Goal: Transaction & Acquisition: Purchase product/service

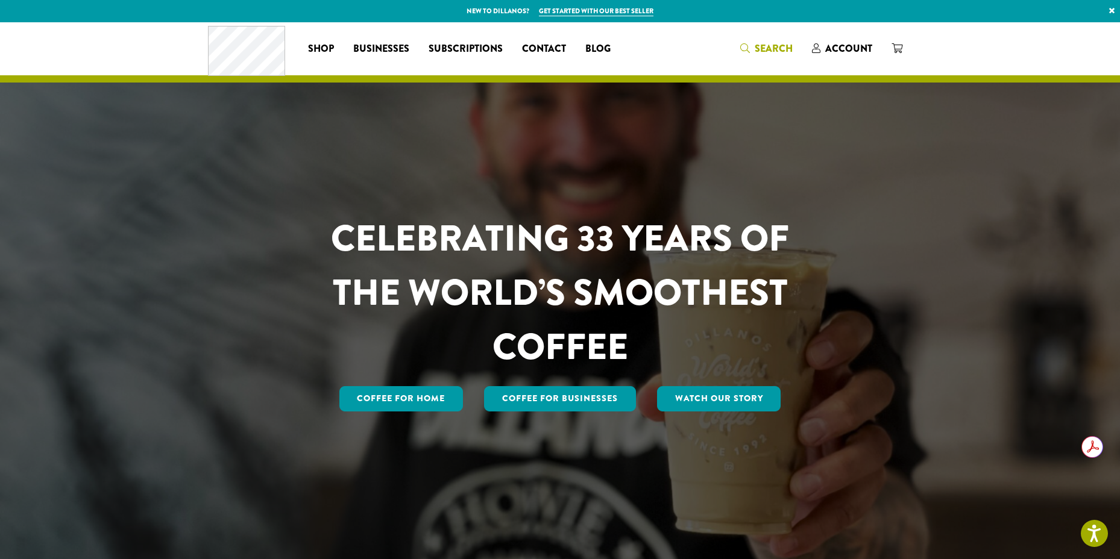
click at [769, 47] on span "Search" at bounding box center [773, 49] width 38 height 14
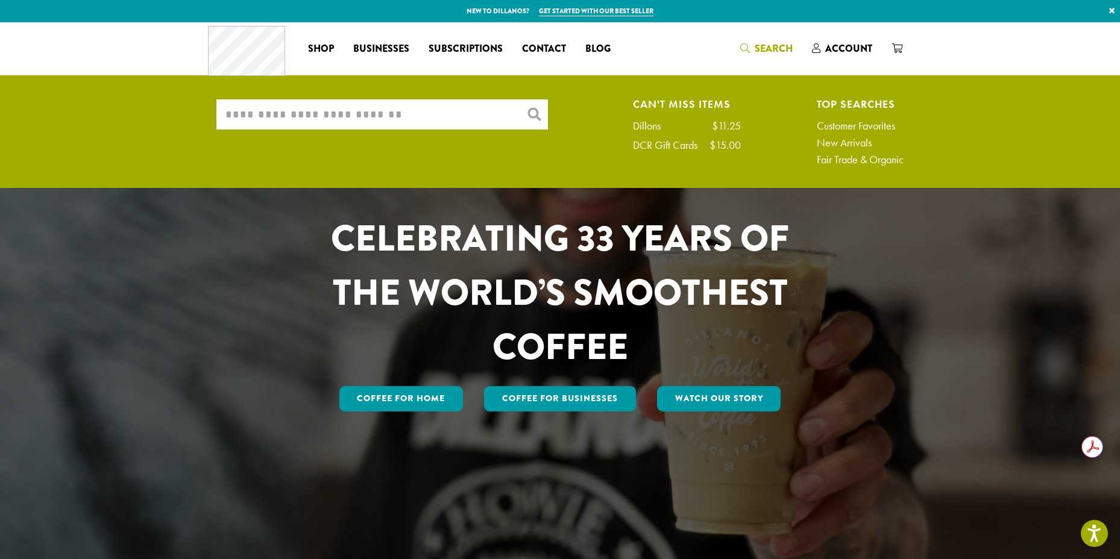
click at [443, 113] on input "What are you searching for?" at bounding box center [381, 114] width 331 height 30
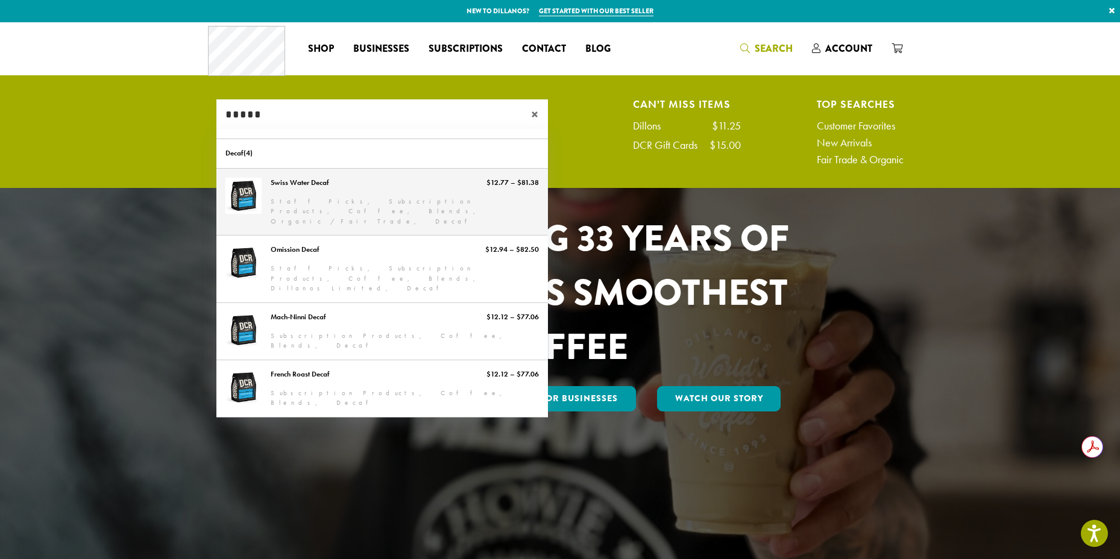
type input "*****"
click at [338, 189] on link "Swiss Water Decaf" at bounding box center [381, 202] width 331 height 67
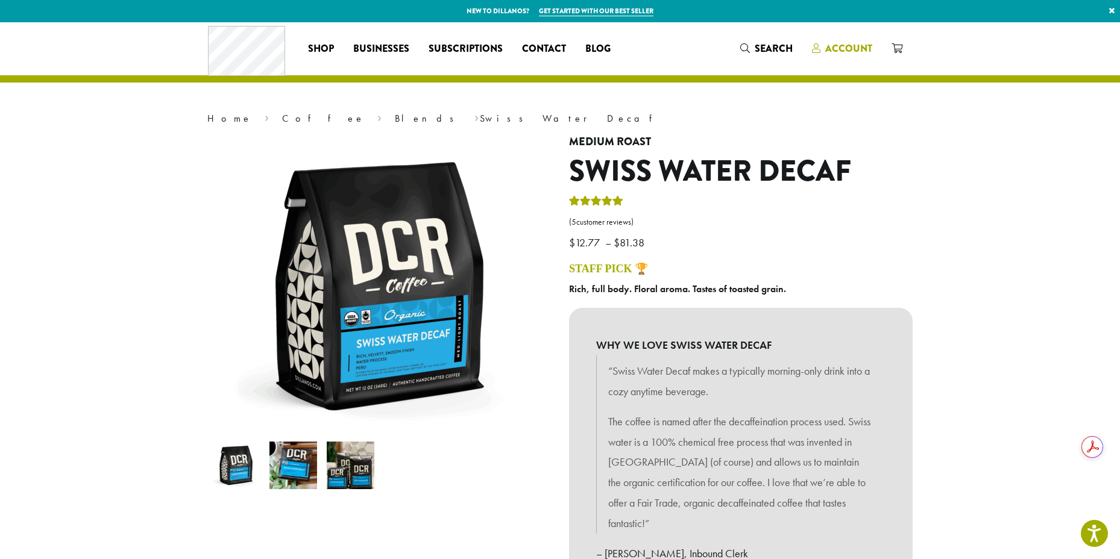
click at [827, 47] on span "Account" at bounding box center [848, 49] width 47 height 14
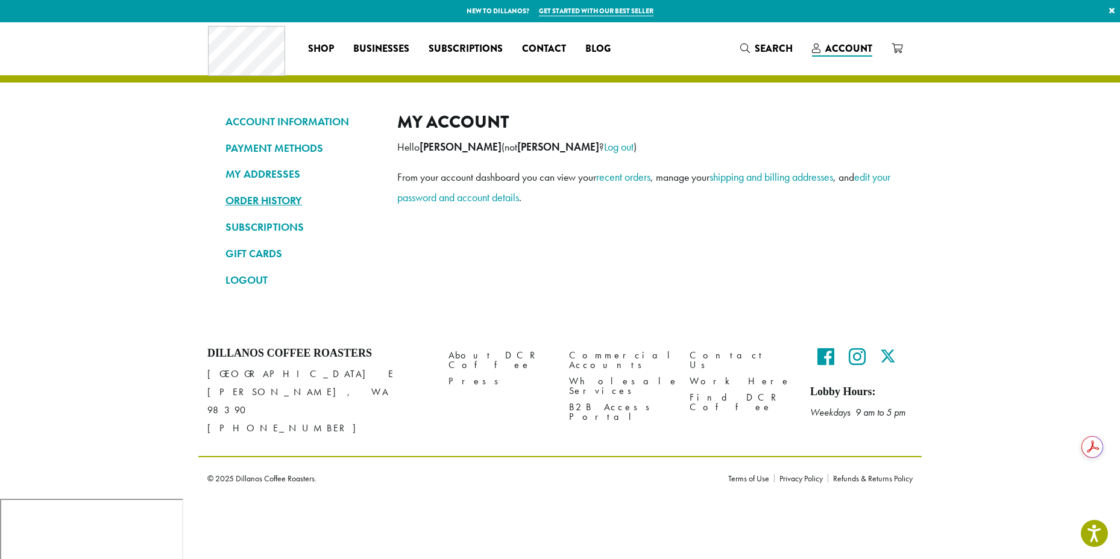
click at [268, 198] on link "ORDER HISTORY" at bounding box center [302, 200] width 154 height 20
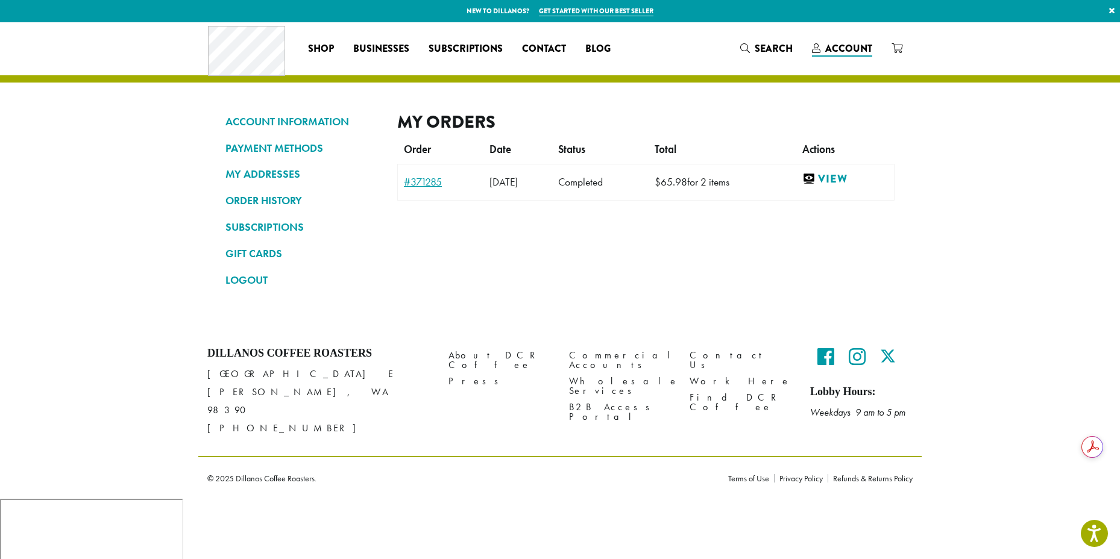
click at [440, 186] on link "#371285" at bounding box center [441, 182] width 74 height 11
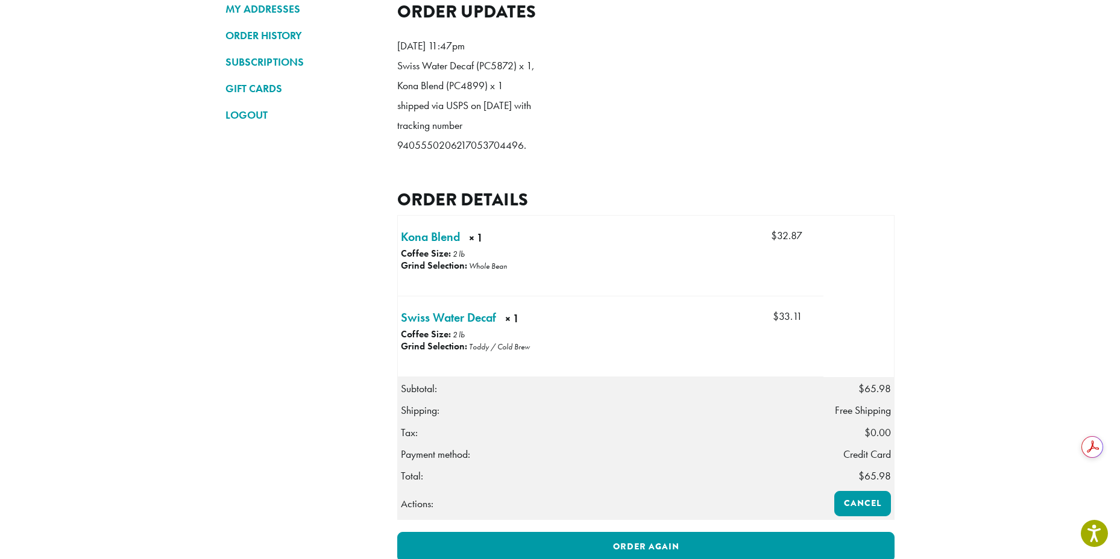
scroll to position [197, 0]
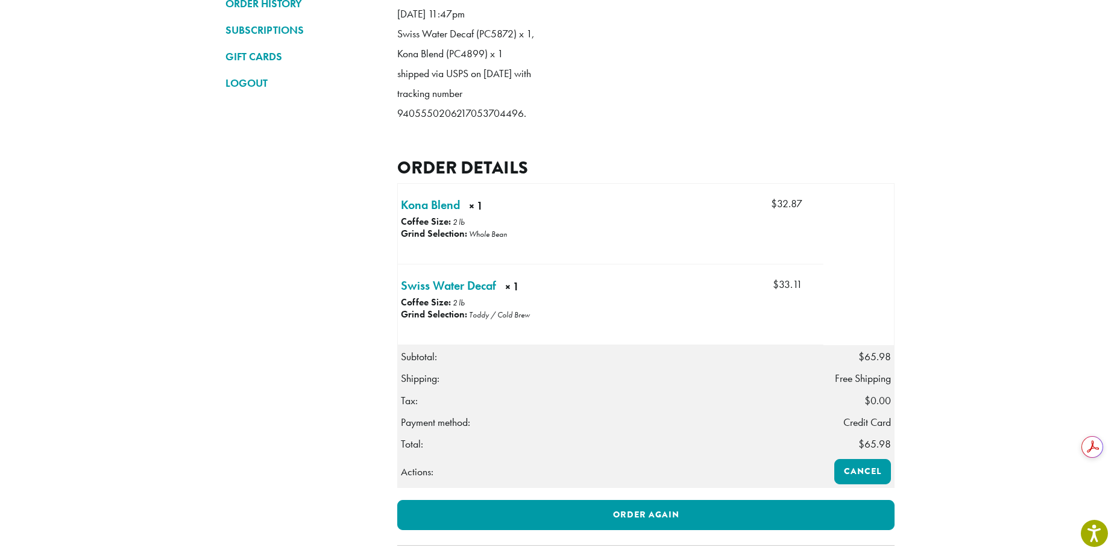
click at [986, 352] on section "ACCOUNT INFORMATION PAYMENT METHODS MY ADDRESSES ORDER HISTORY SUBSCRIPTIONS GI…" at bounding box center [560, 259] width 1120 height 869
click at [455, 295] on link "Swiss Water Decaf × 1" at bounding box center [448, 286] width 95 height 18
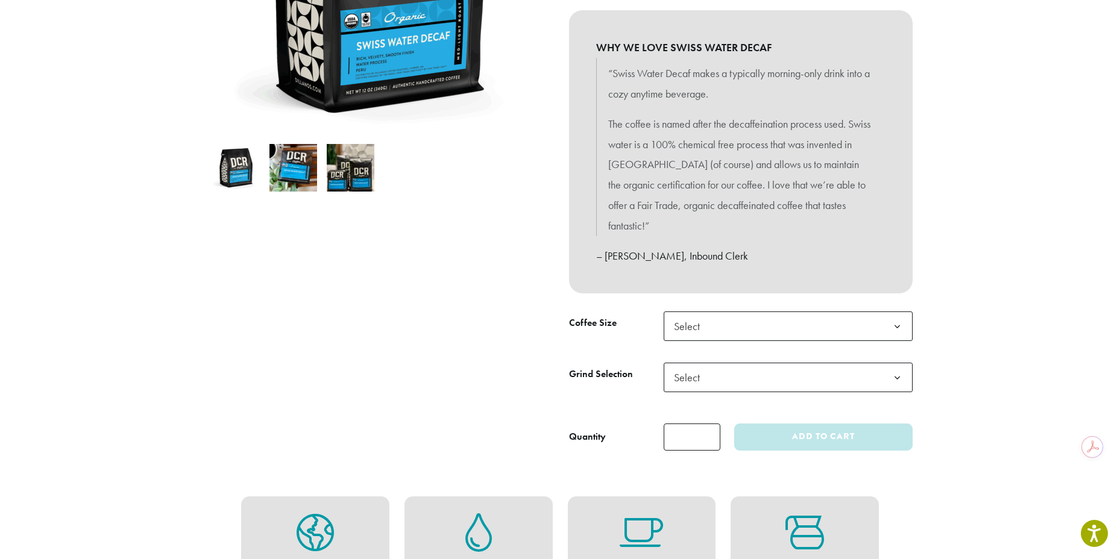
scroll to position [337, 0]
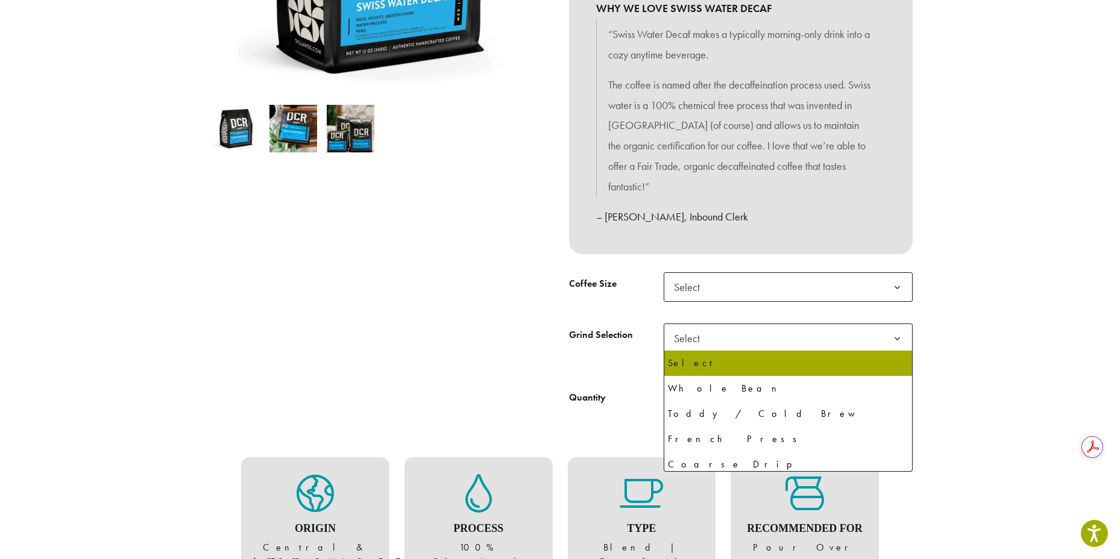
click at [688, 332] on span "Select" at bounding box center [690, 338] width 43 height 23
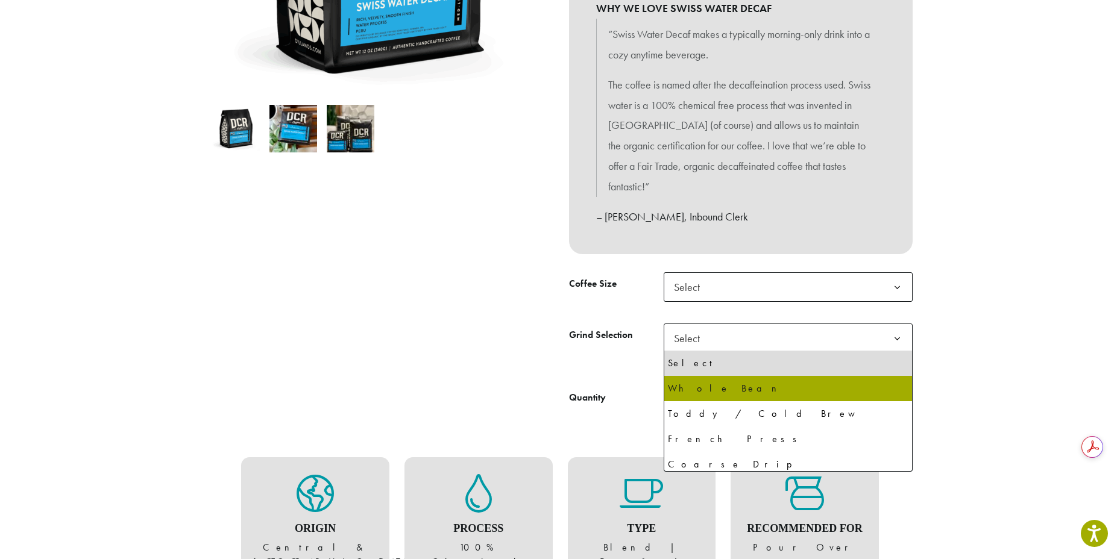
select select "**********"
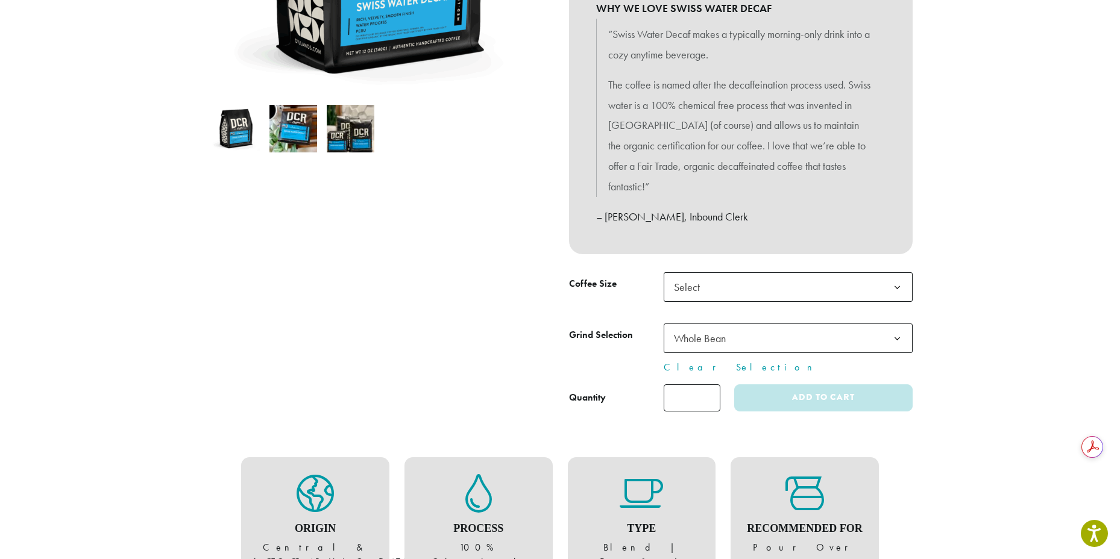
scroll to position [304, 0]
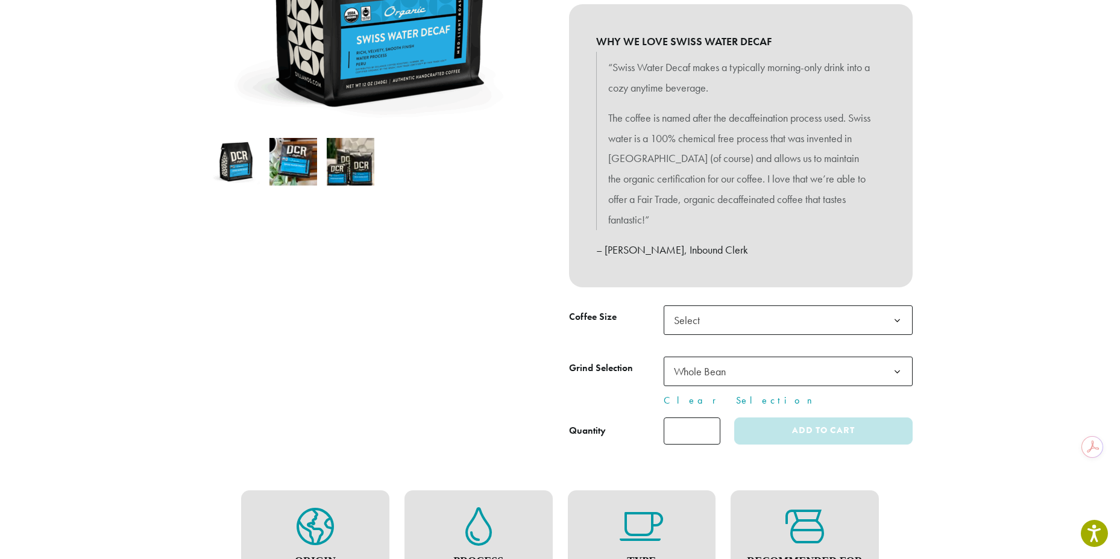
click at [730, 319] on span "Select" at bounding box center [787, 320] width 249 height 30
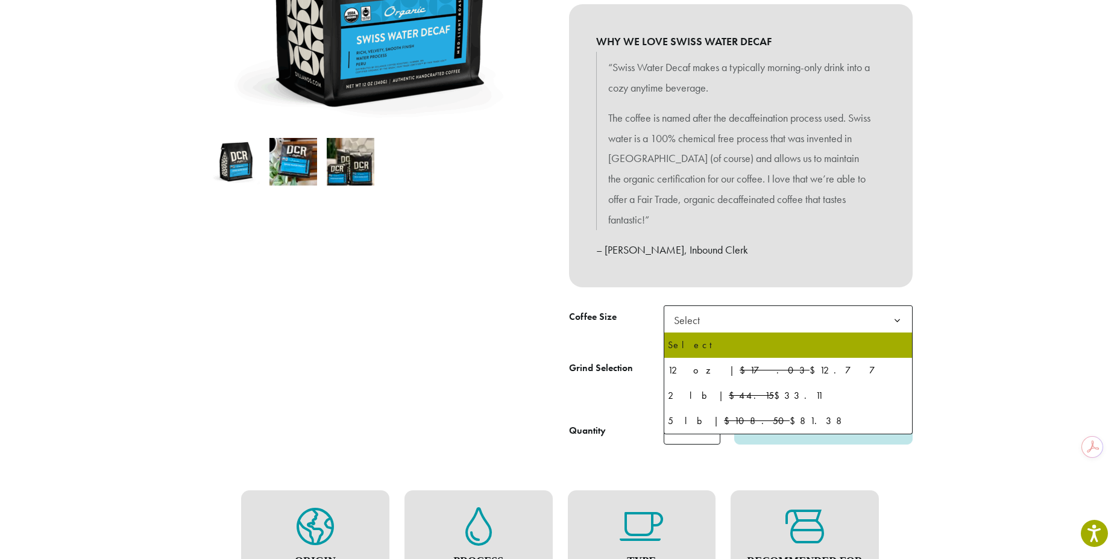
click at [715, 324] on span "Select" at bounding box center [787, 320] width 249 height 30
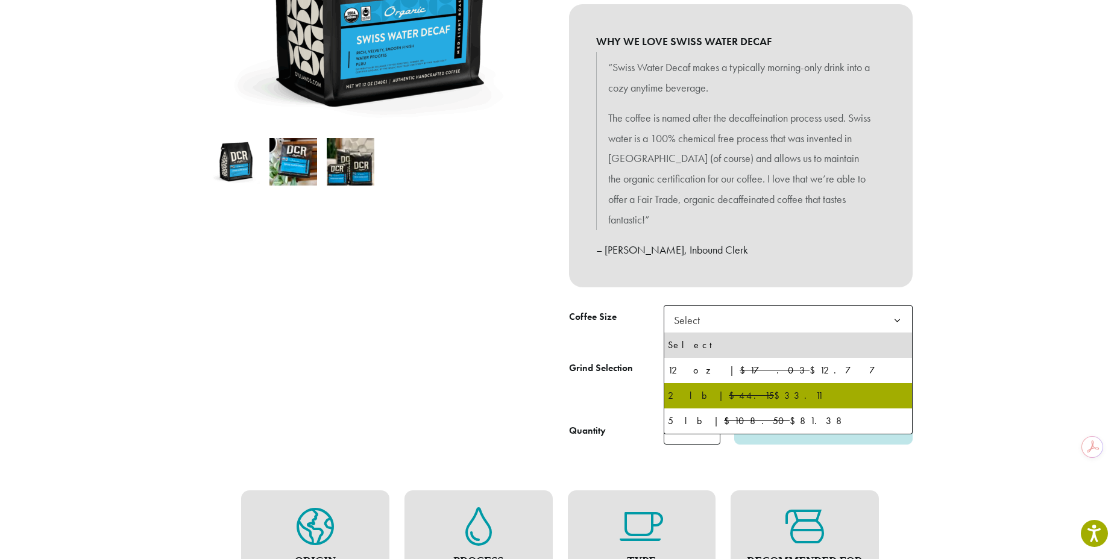
select select "**********"
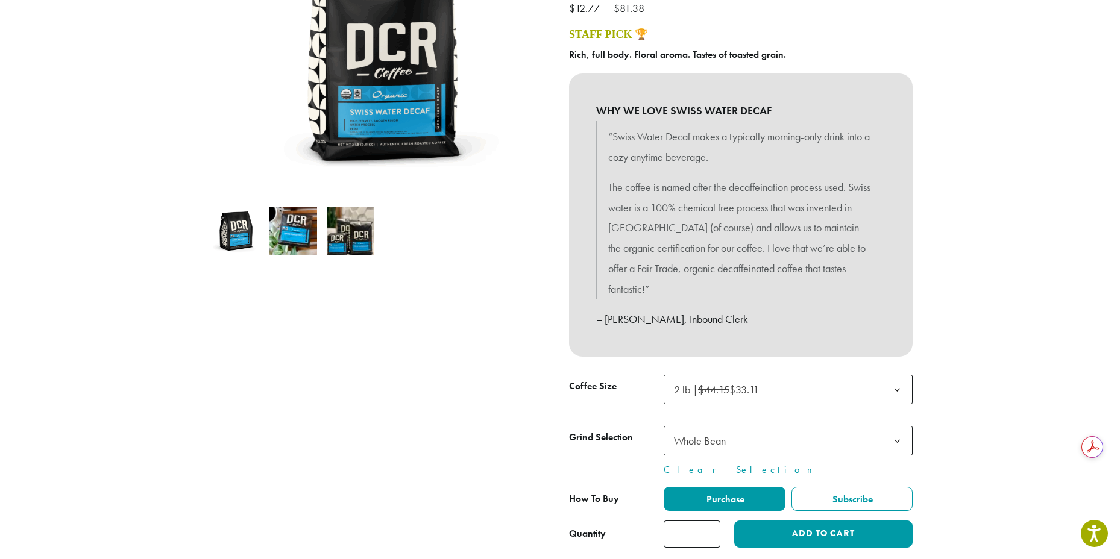
scroll to position [0, 0]
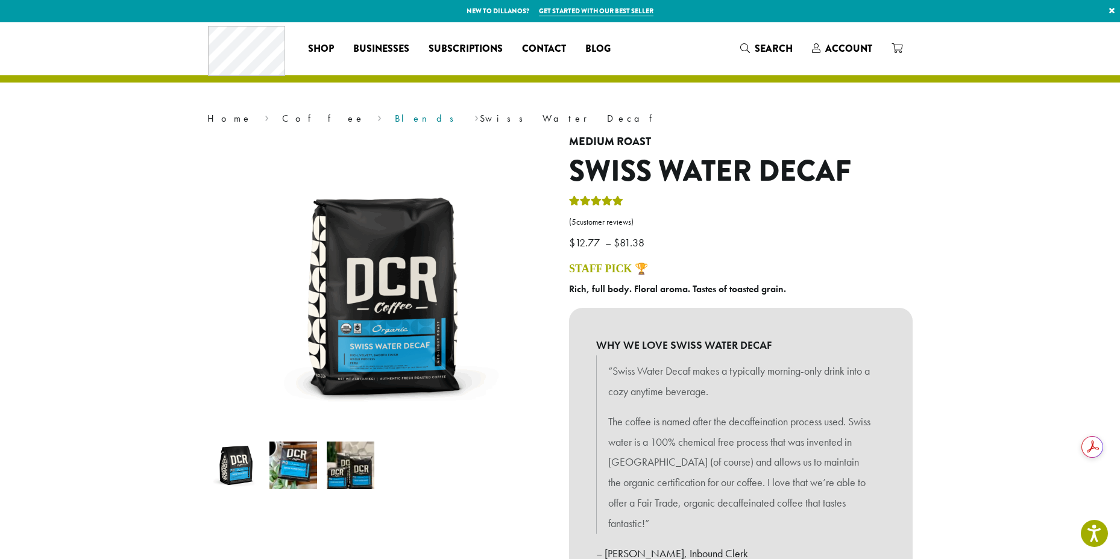
drag, startPoint x: 290, startPoint y: 119, endPoint x: 298, endPoint y: 108, distance: 14.2
click at [395, 119] on link "Blends" at bounding box center [428, 118] width 67 height 13
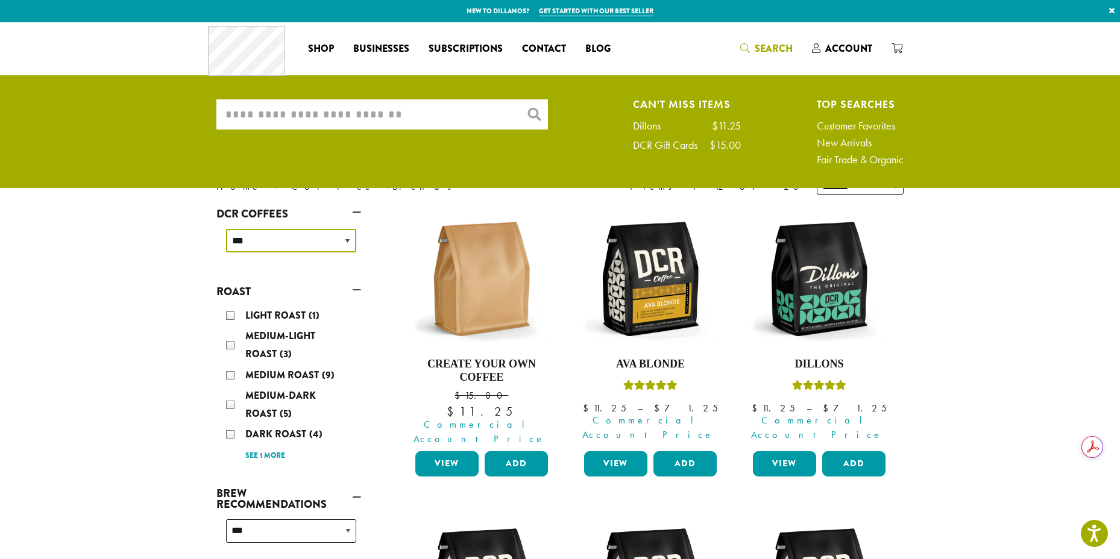
click at [294, 240] on select "**********" at bounding box center [291, 240] width 130 height 23
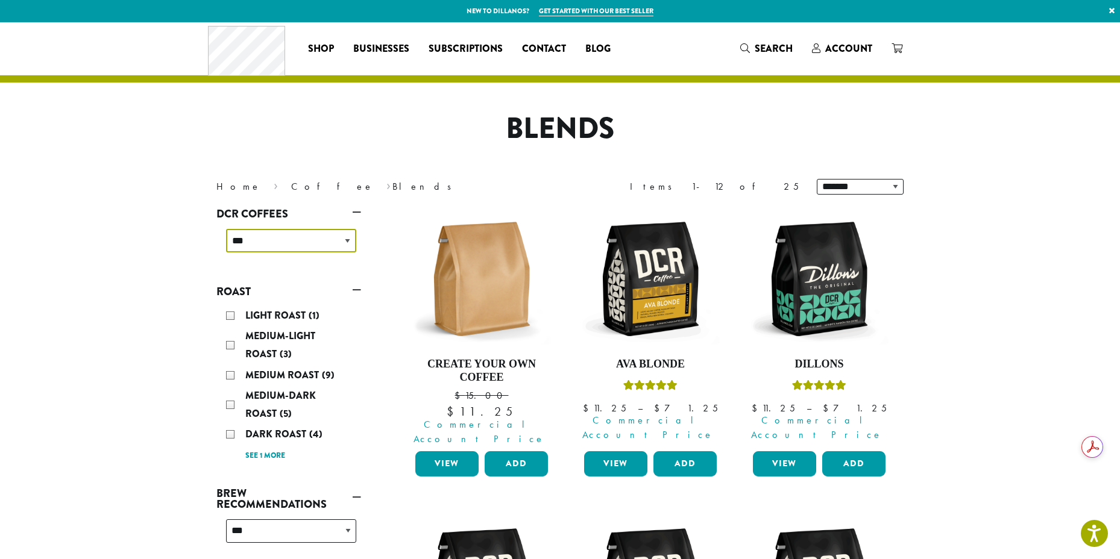
click at [328, 240] on select "**********" at bounding box center [291, 240] width 130 height 23
select select "*****"
click at [226, 229] on select "**********" at bounding box center [291, 240] width 130 height 23
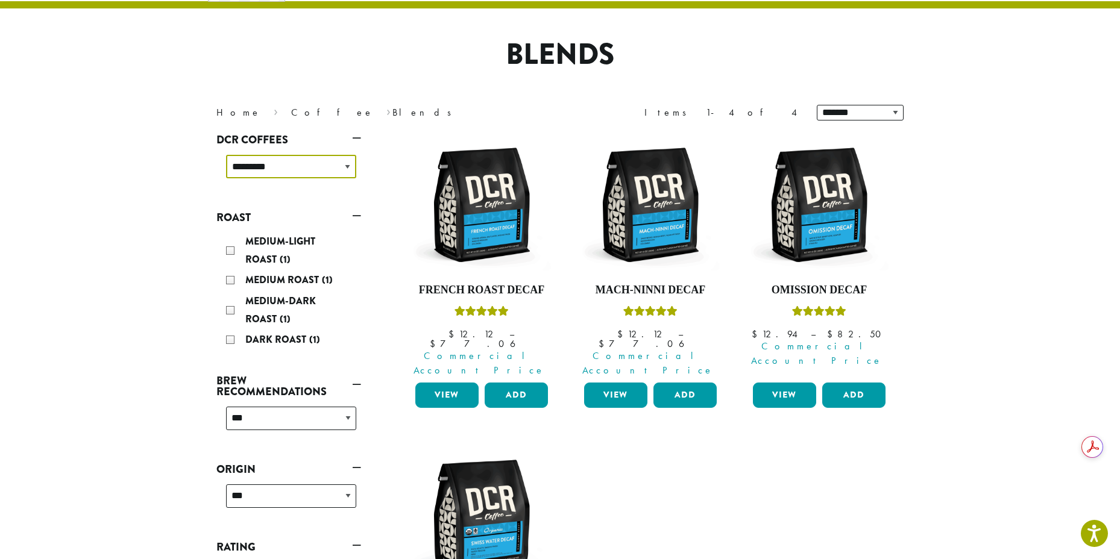
scroll to position [113, 0]
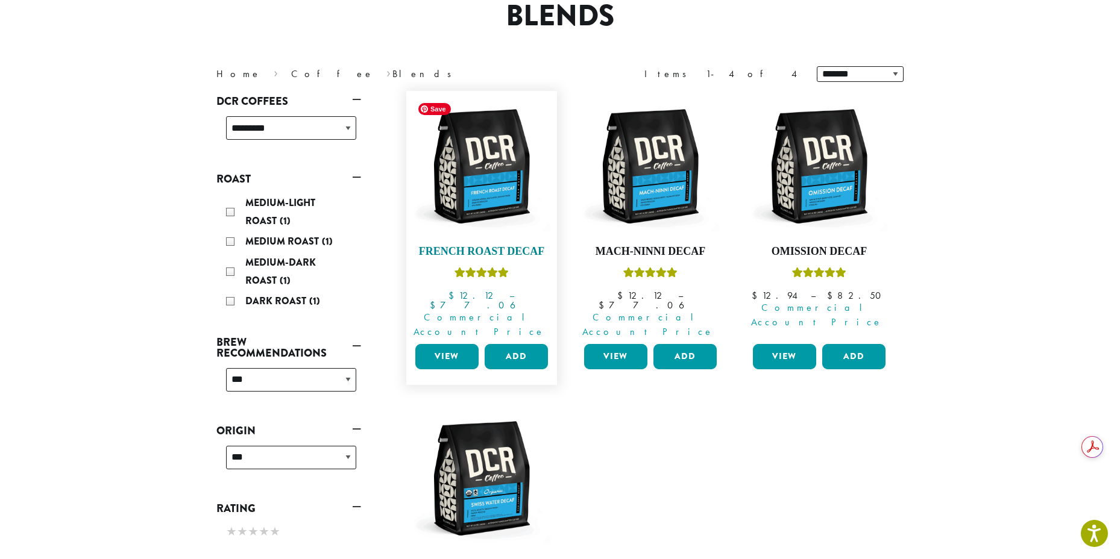
drag, startPoint x: 493, startPoint y: 195, endPoint x: 509, endPoint y: 226, distance: 35.0
click at [493, 195] on img at bounding box center [481, 166] width 139 height 139
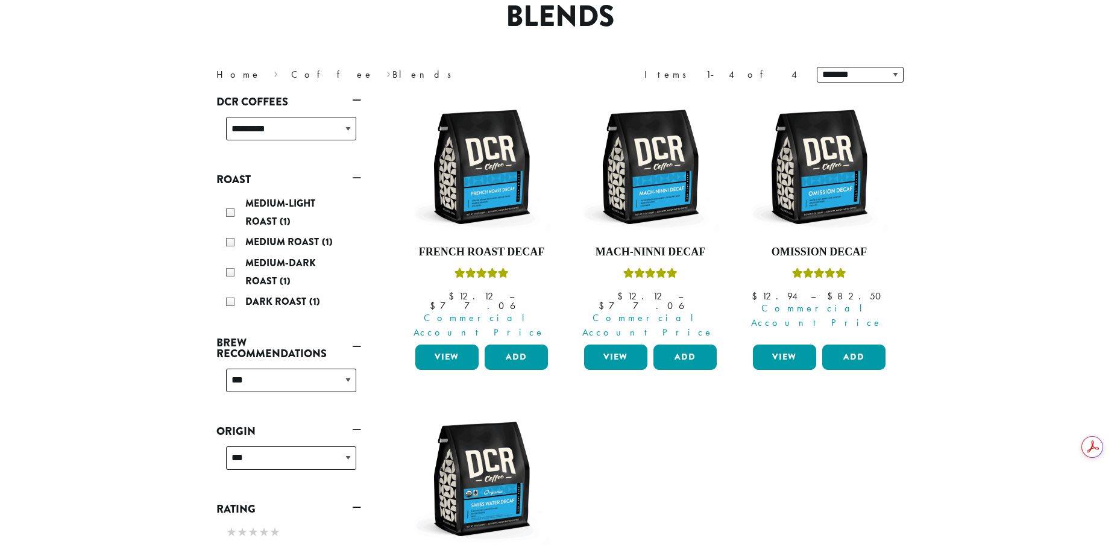
scroll to position [112, 0]
click at [797, 187] on img at bounding box center [819, 167] width 139 height 139
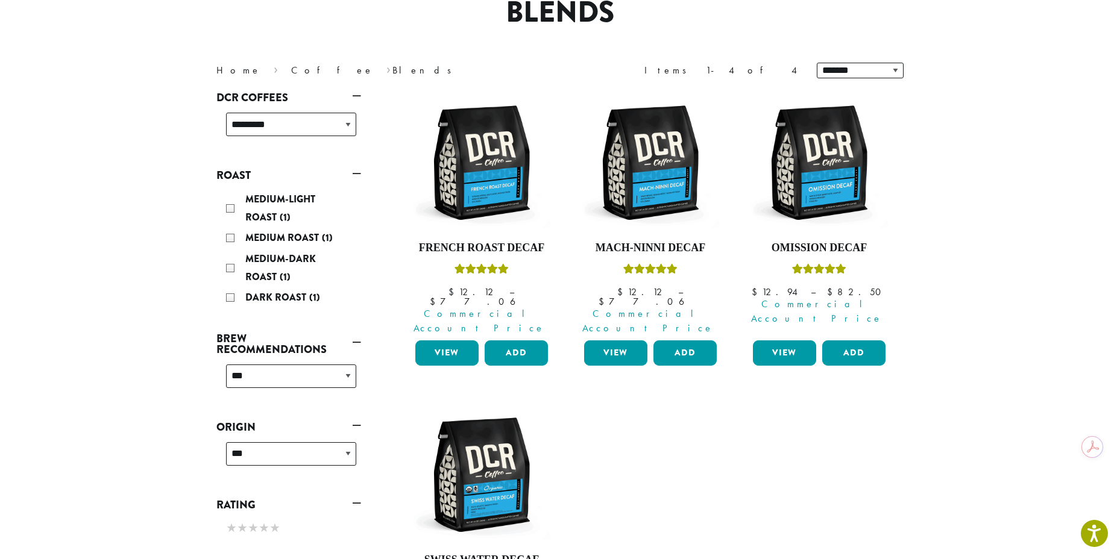
scroll to position [156, 0]
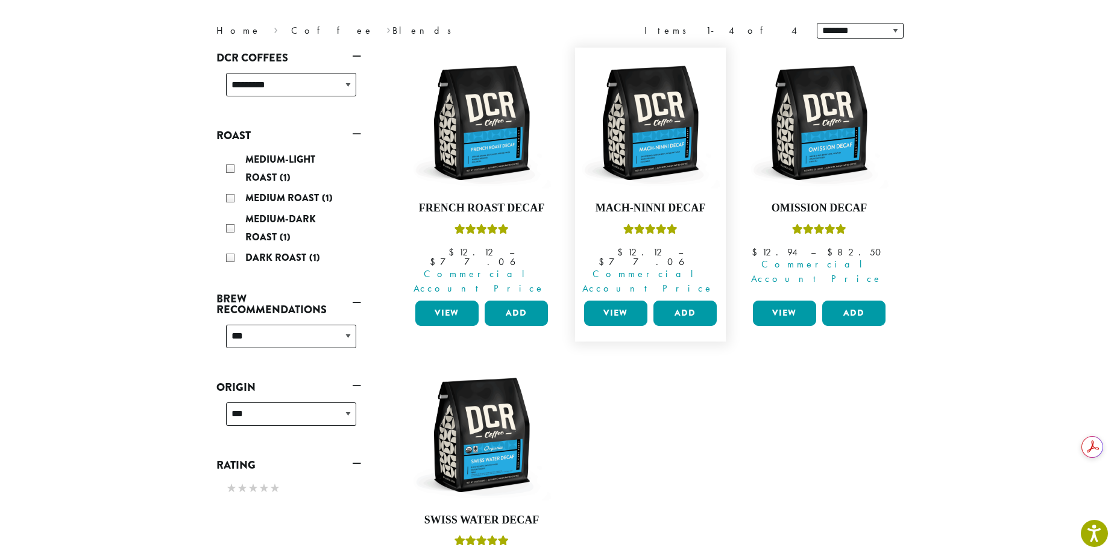
click at [604, 301] on link "View" at bounding box center [615, 313] width 63 height 25
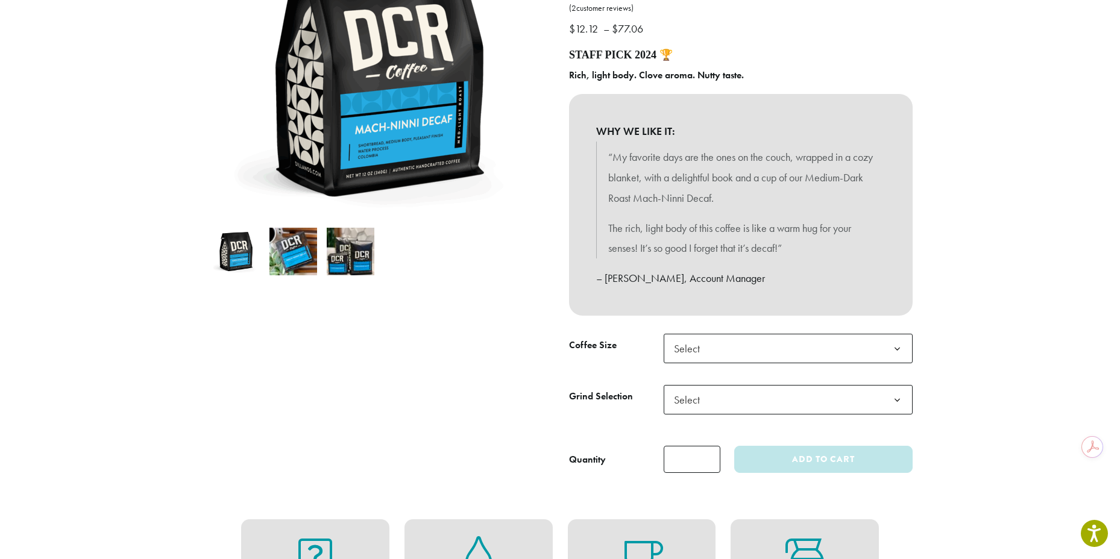
scroll to position [180, 0]
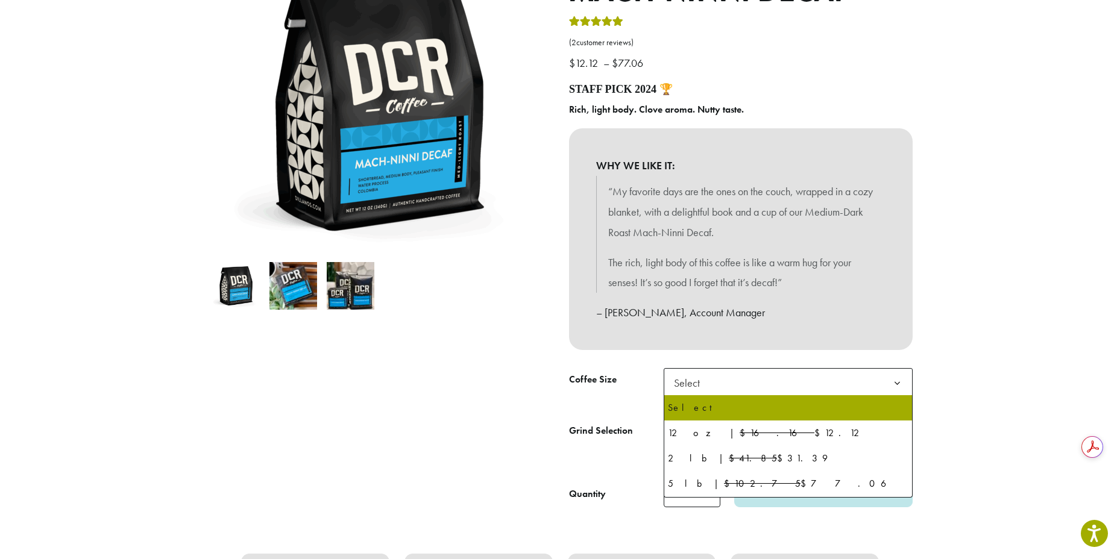
click at [806, 389] on span "Select" at bounding box center [787, 383] width 249 height 30
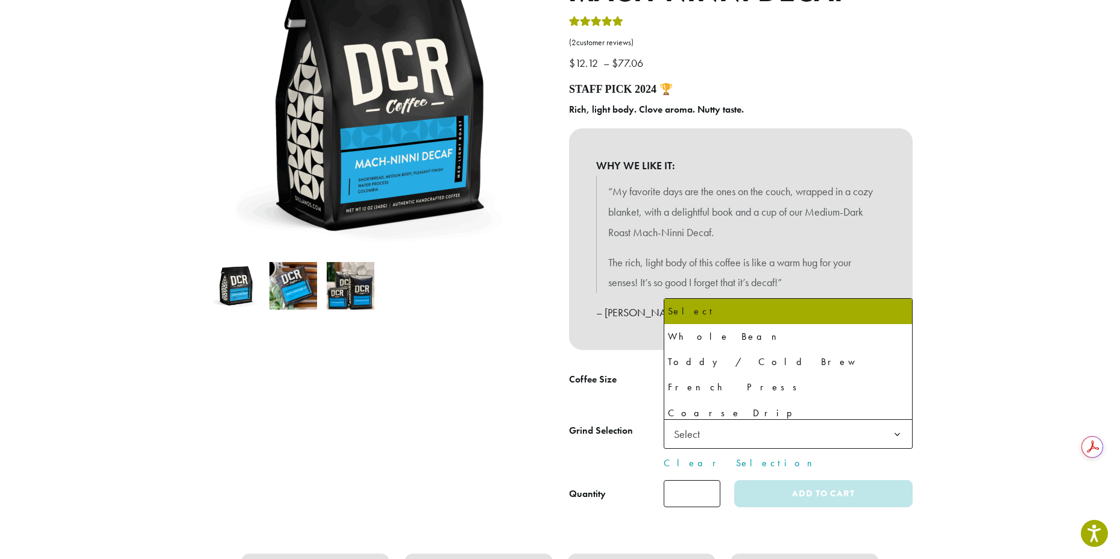
click at [813, 433] on span "Select" at bounding box center [787, 434] width 249 height 30
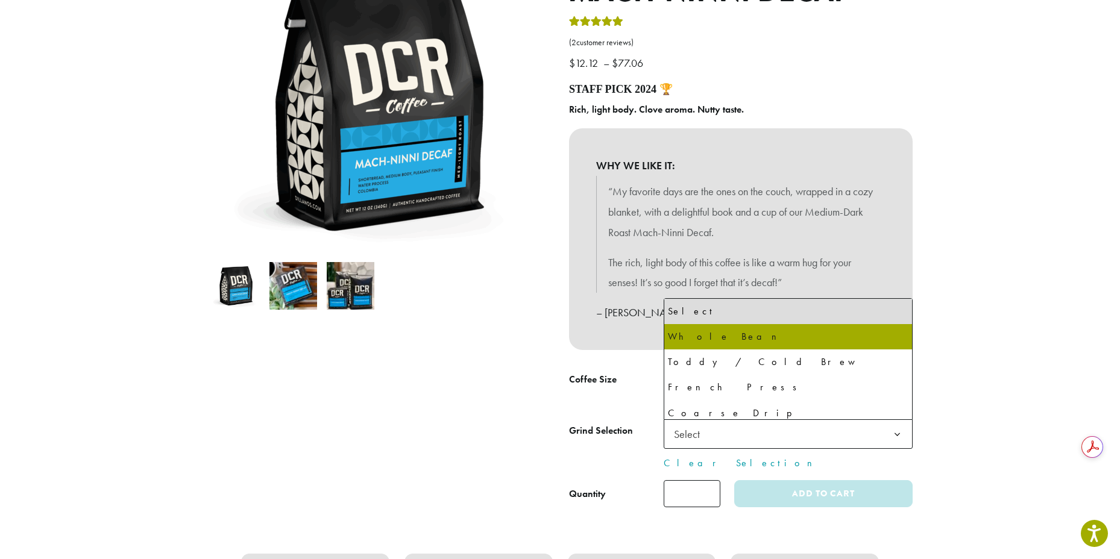
select select "**********"
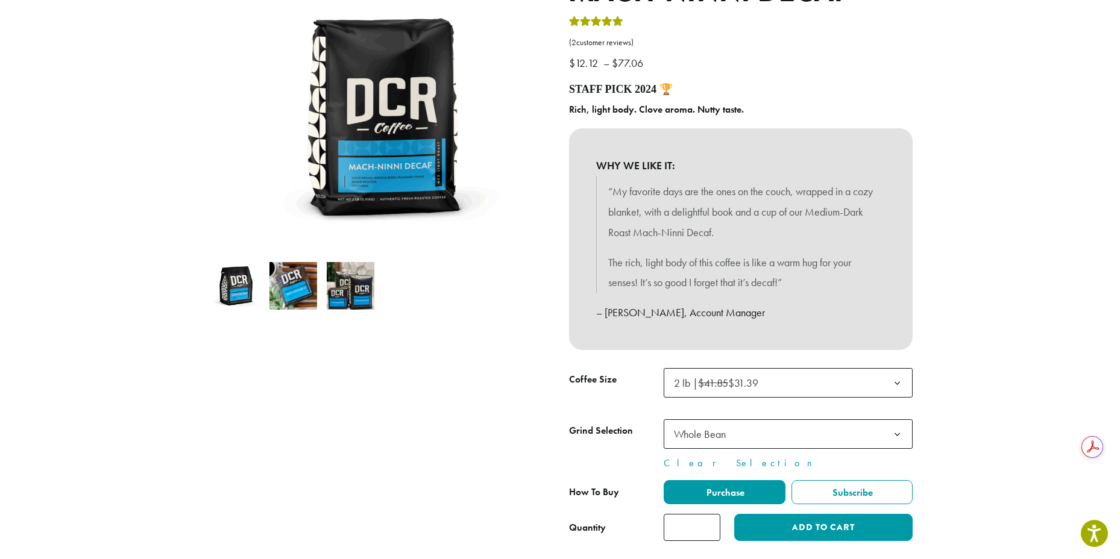
scroll to position [275, 0]
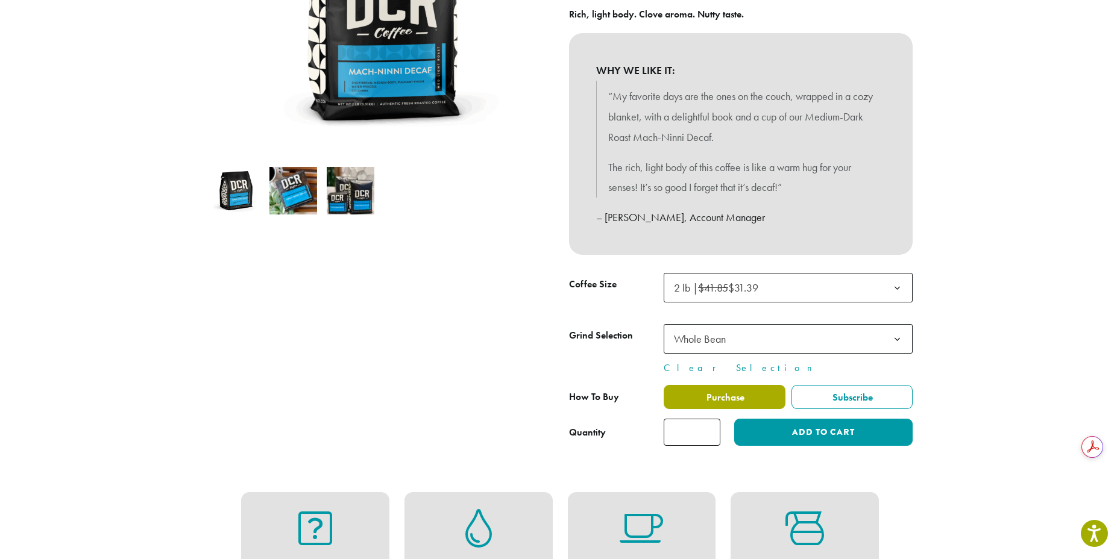
click at [735, 399] on span "Purchase" at bounding box center [724, 397] width 40 height 13
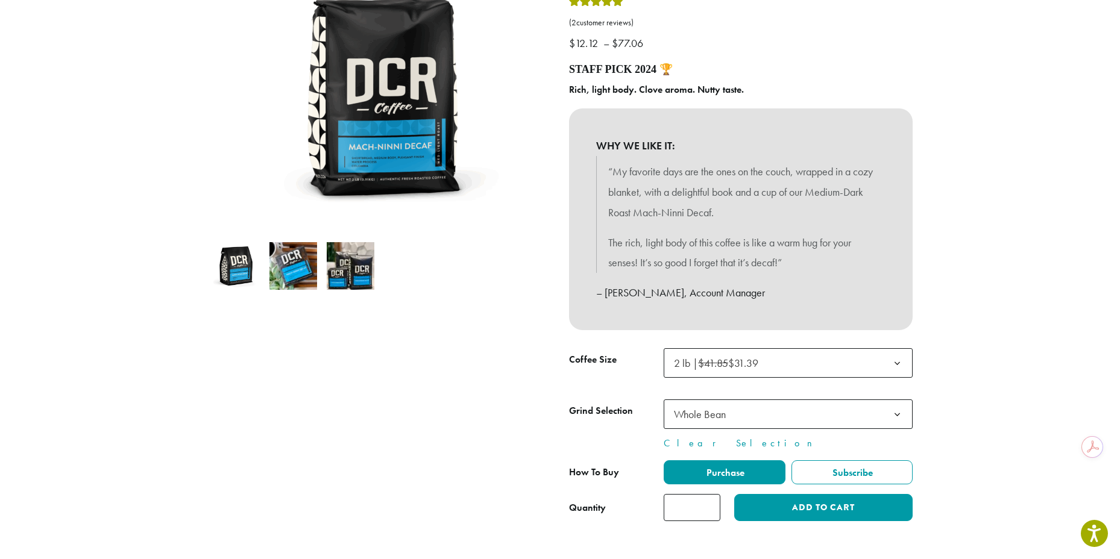
scroll to position [443, 0]
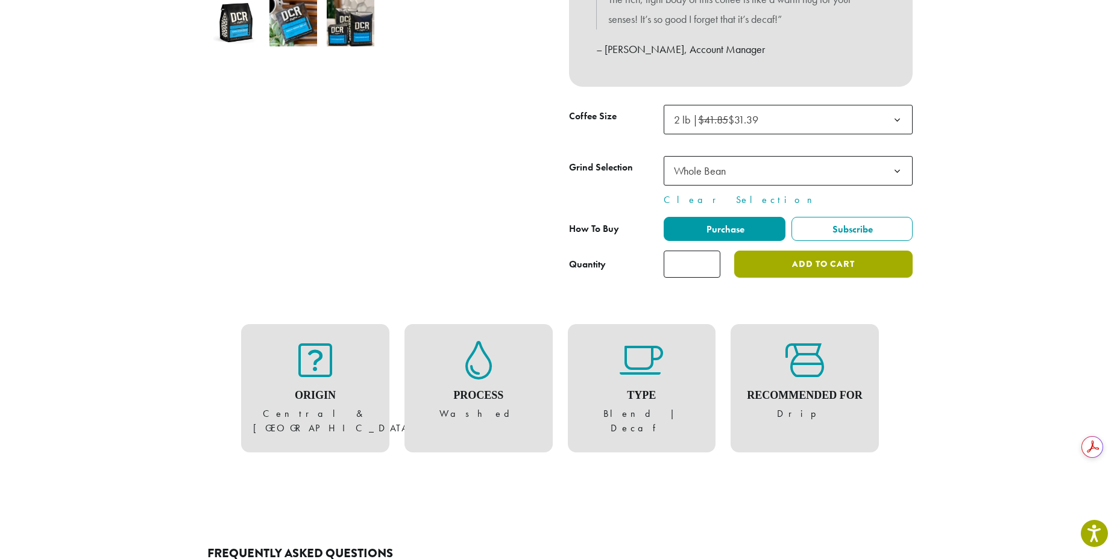
click at [836, 265] on button "Add to cart" at bounding box center [823, 264] width 178 height 27
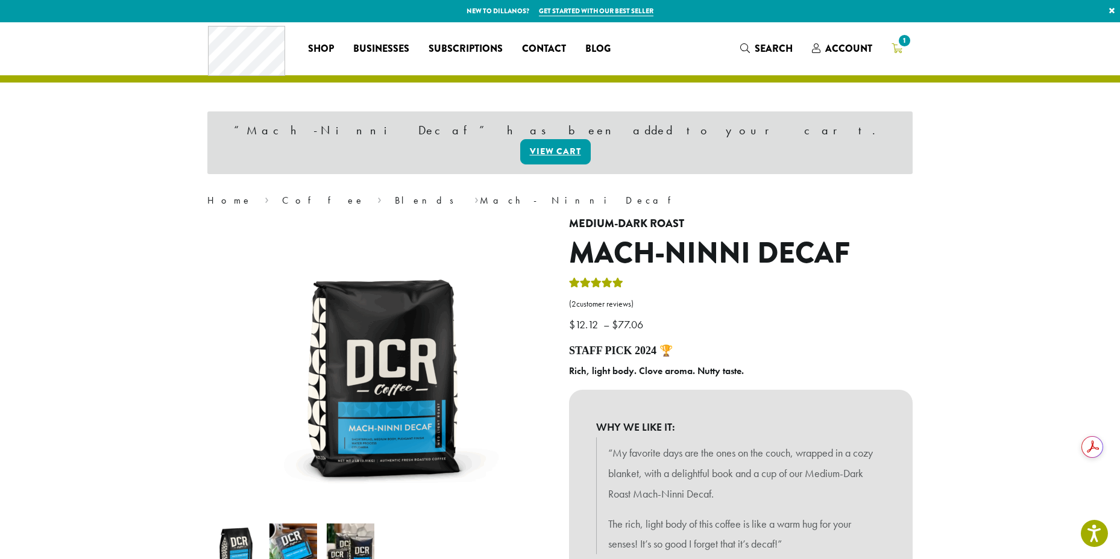
click at [900, 39] on span "1" at bounding box center [904, 41] width 16 height 16
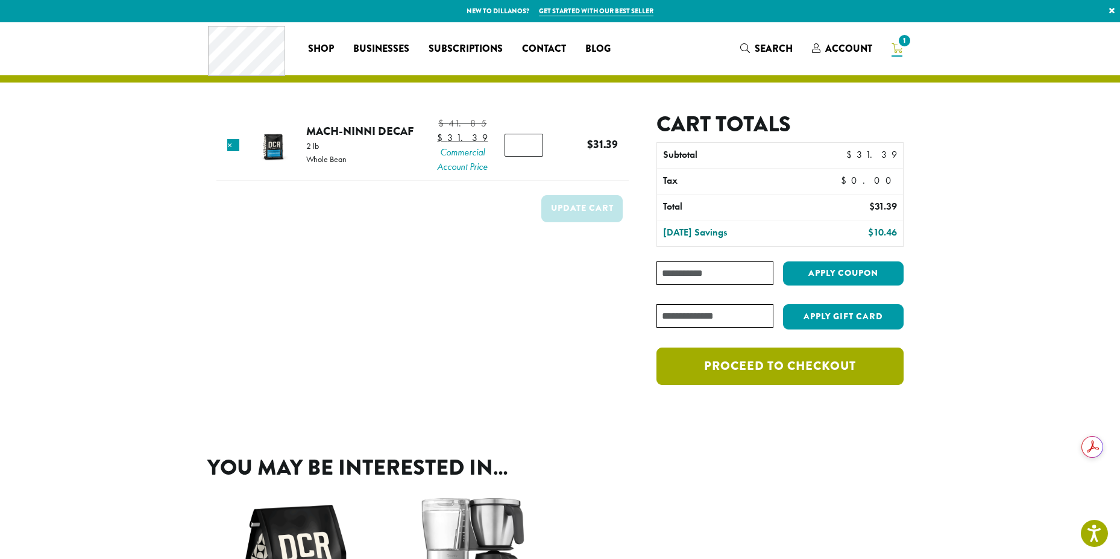
click at [828, 362] on link "Proceed to checkout" at bounding box center [779, 366] width 247 height 37
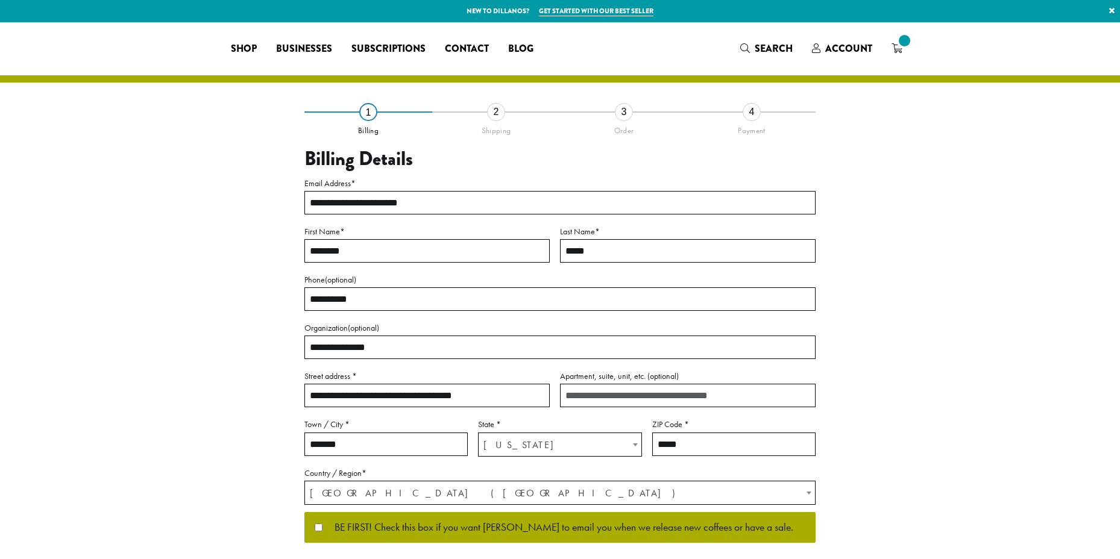
select select "**"
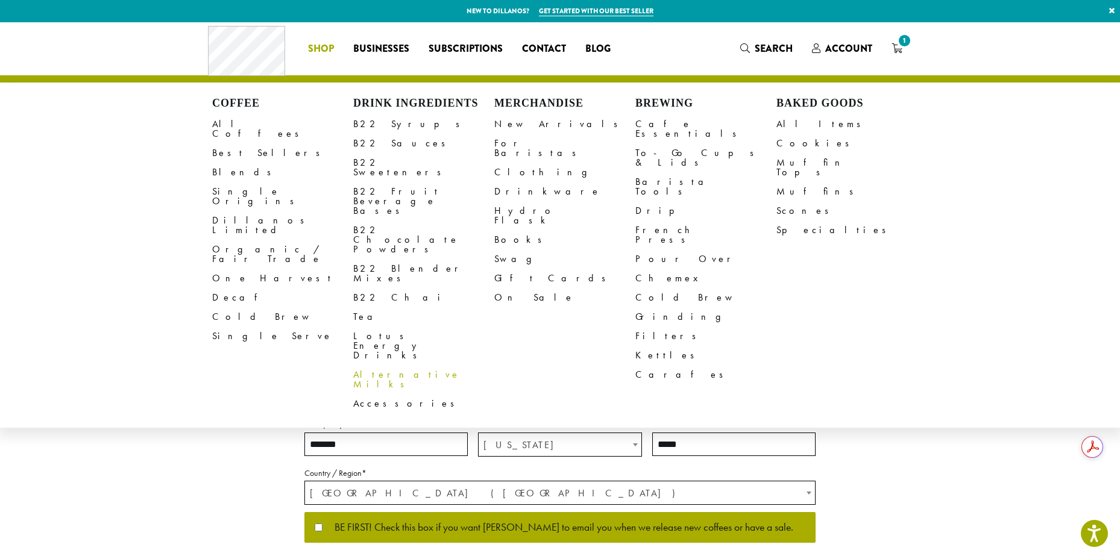
click at [397, 365] on link "Alternative Milks" at bounding box center [423, 379] width 141 height 29
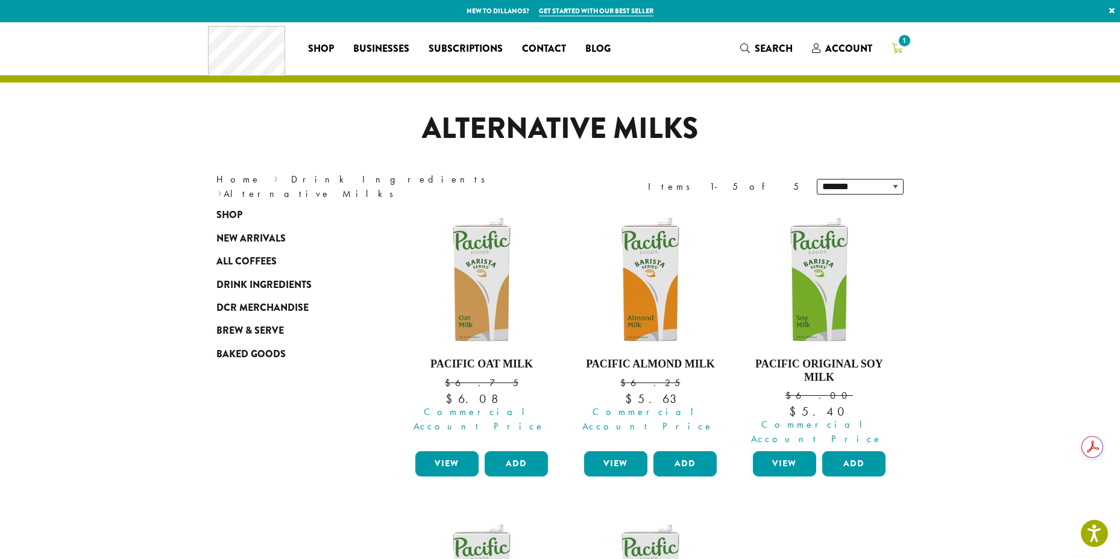
click at [902, 42] on span "1" at bounding box center [904, 41] width 16 height 16
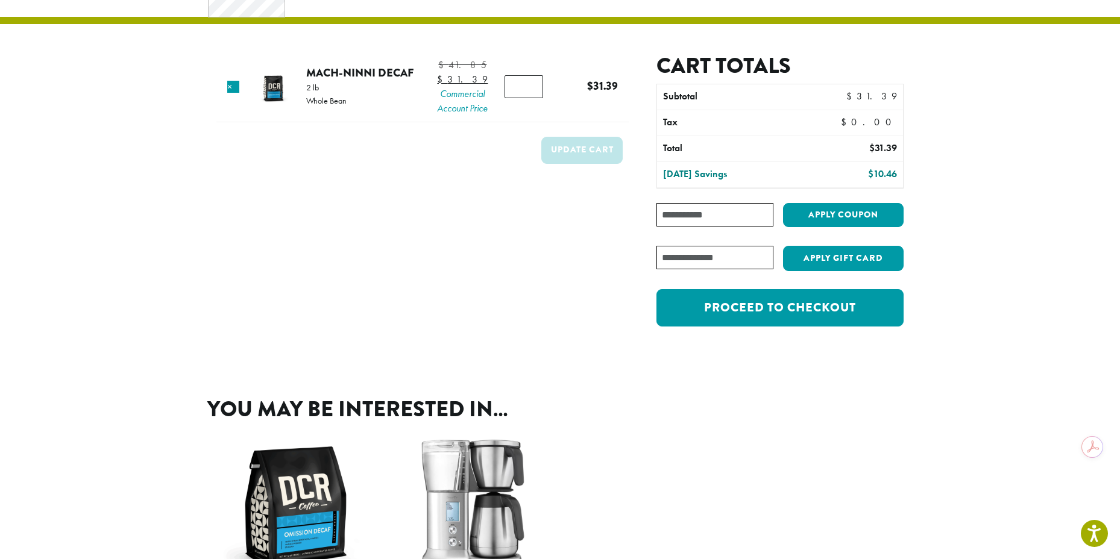
scroll to position [58, 0]
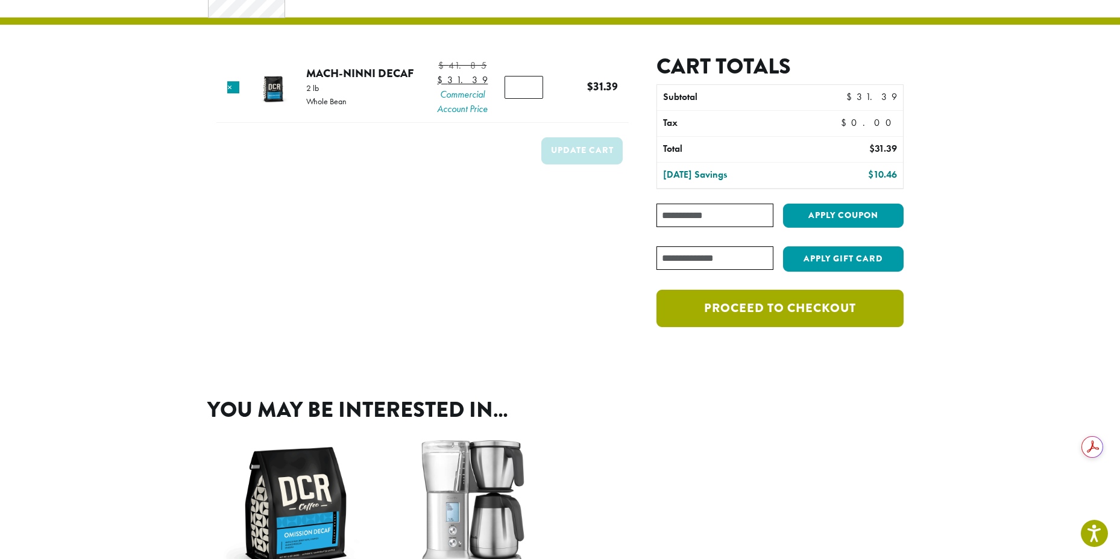
click at [783, 324] on link "Proceed to checkout" at bounding box center [779, 308] width 247 height 37
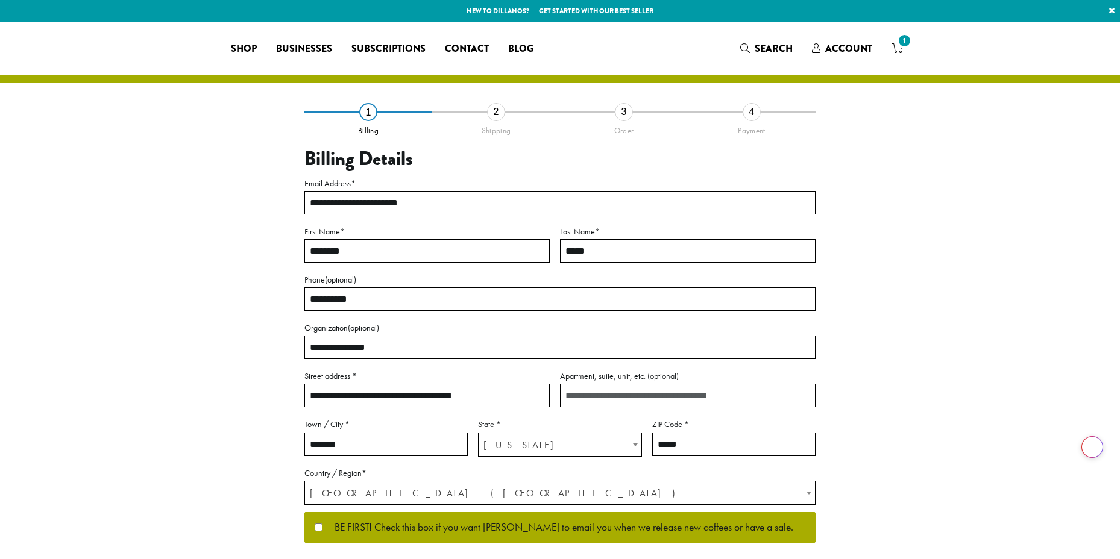
select select "**"
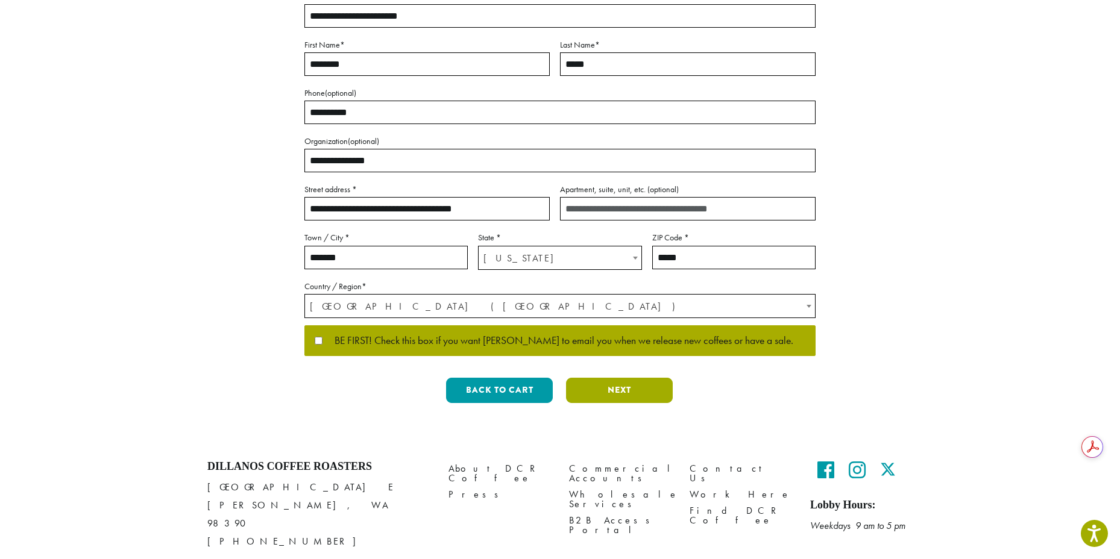
click at [649, 387] on button "Next" at bounding box center [619, 390] width 107 height 25
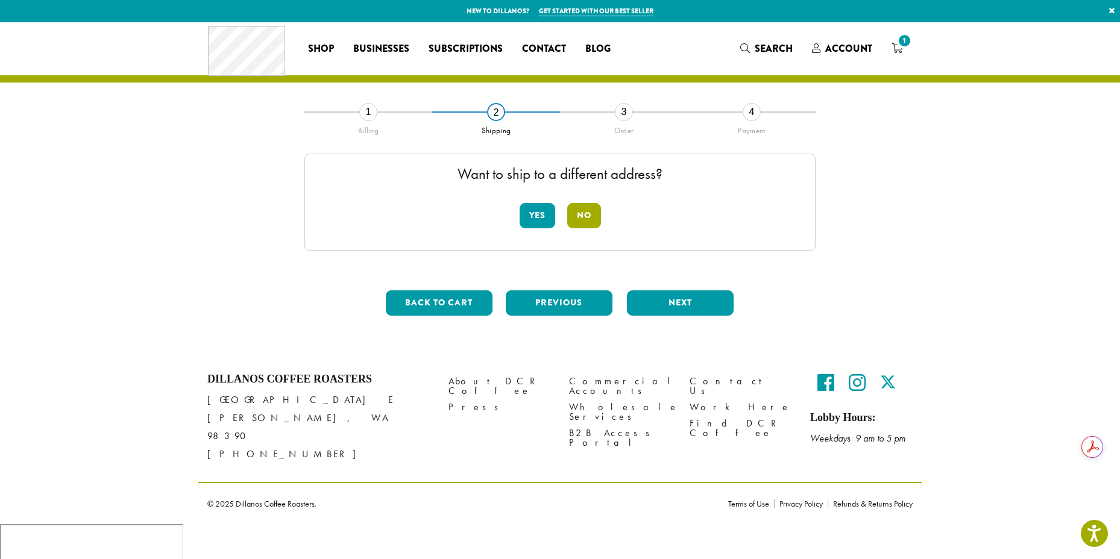
click at [578, 213] on button "No" at bounding box center [584, 215] width 34 height 25
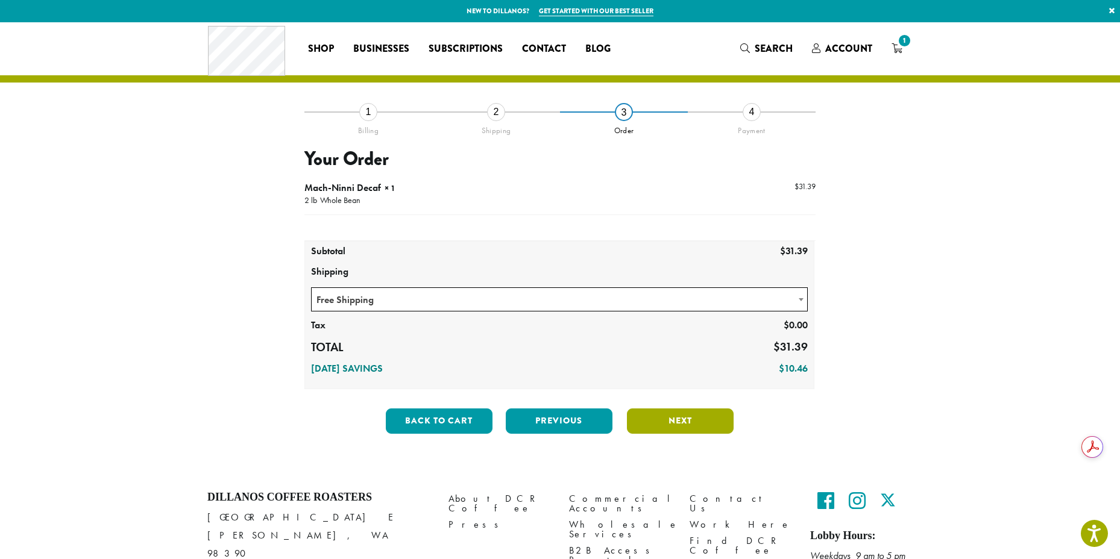
click at [691, 420] on button "Next" at bounding box center [680, 421] width 107 height 25
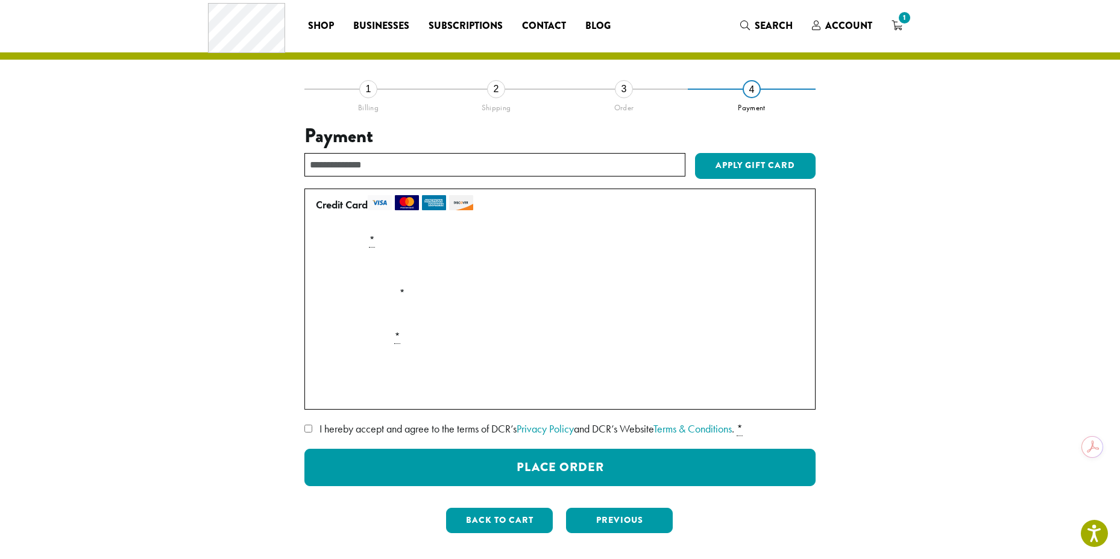
scroll to position [13, 0]
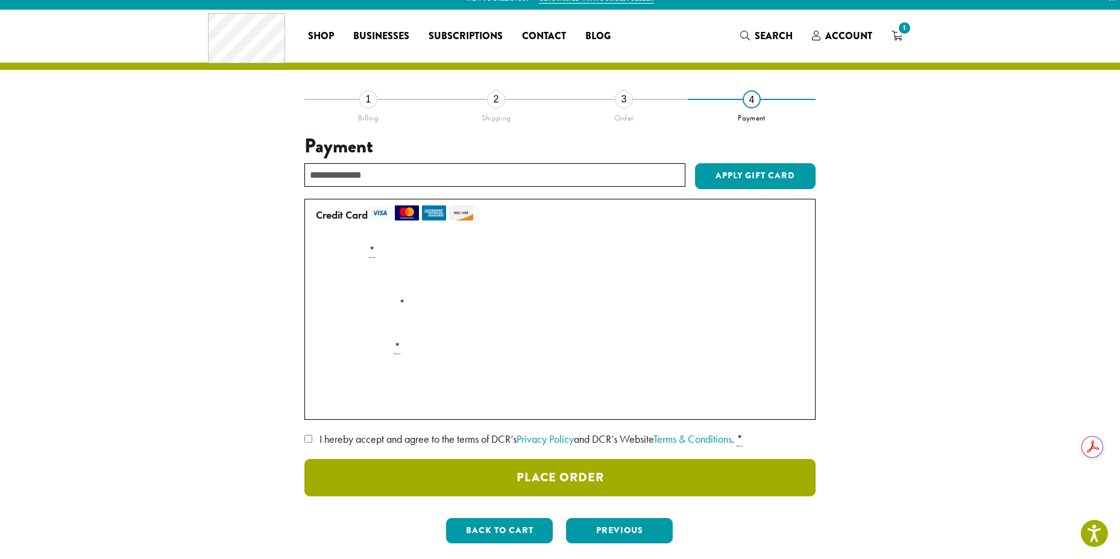
click at [686, 481] on button "Place Order" at bounding box center [559, 477] width 511 height 37
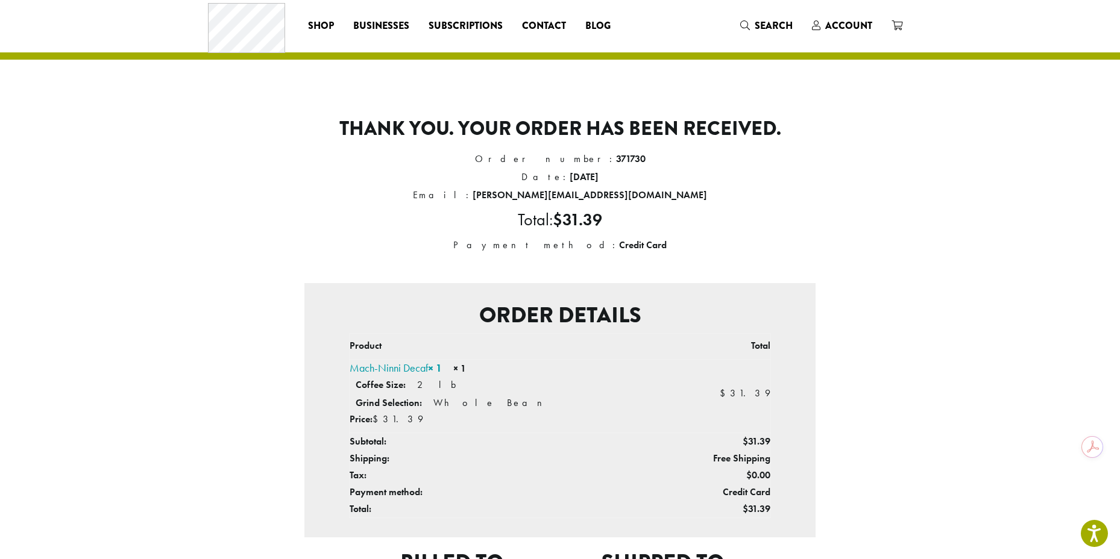
scroll to position [25, 0]
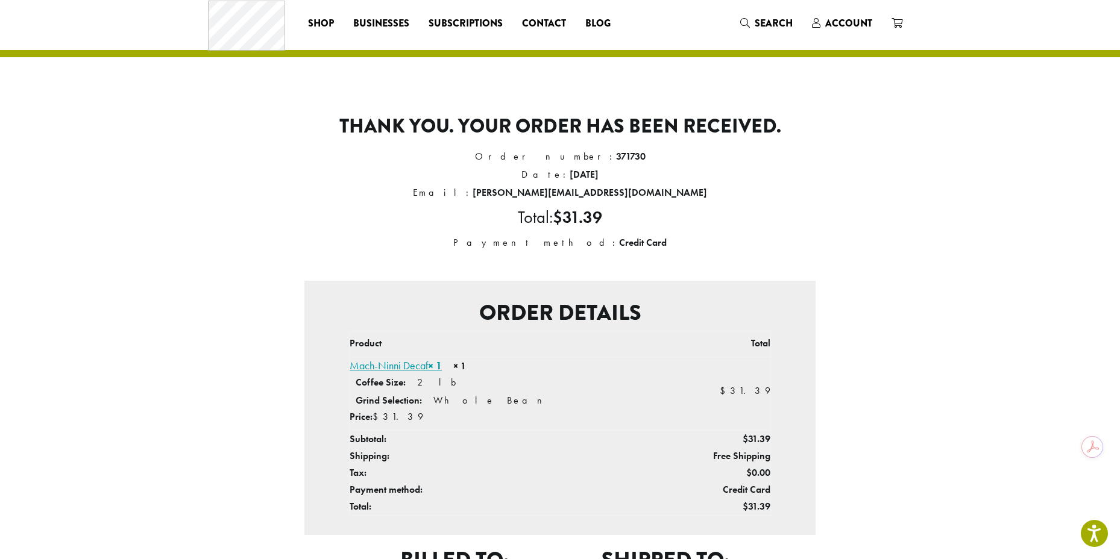
click at [394, 365] on link "Mach-Ninni Decaf × 1" at bounding box center [395, 366] width 92 height 14
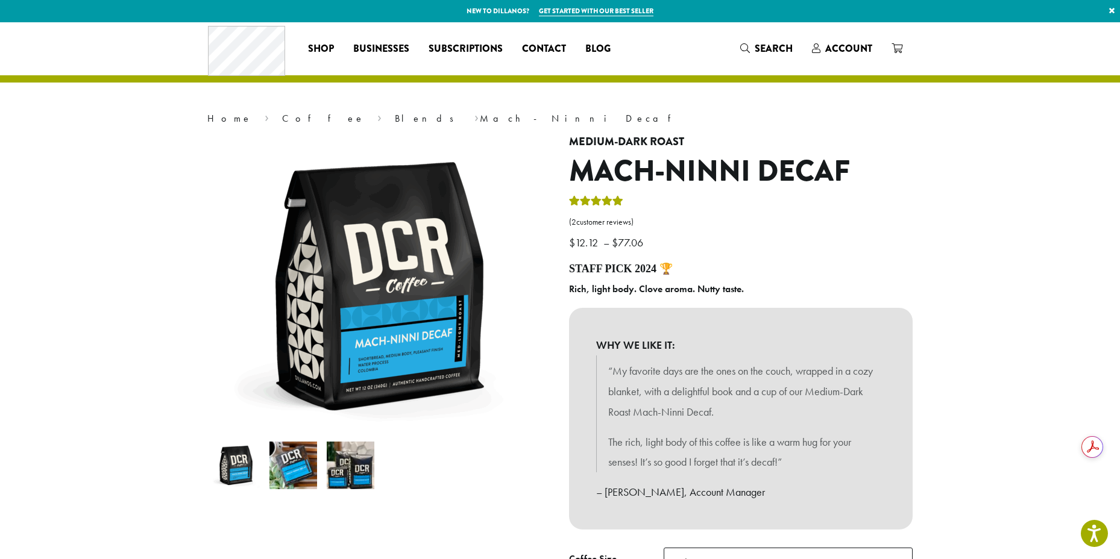
click at [581, 172] on h1 "Mach-Ninni Decaf" at bounding box center [740, 171] width 343 height 35
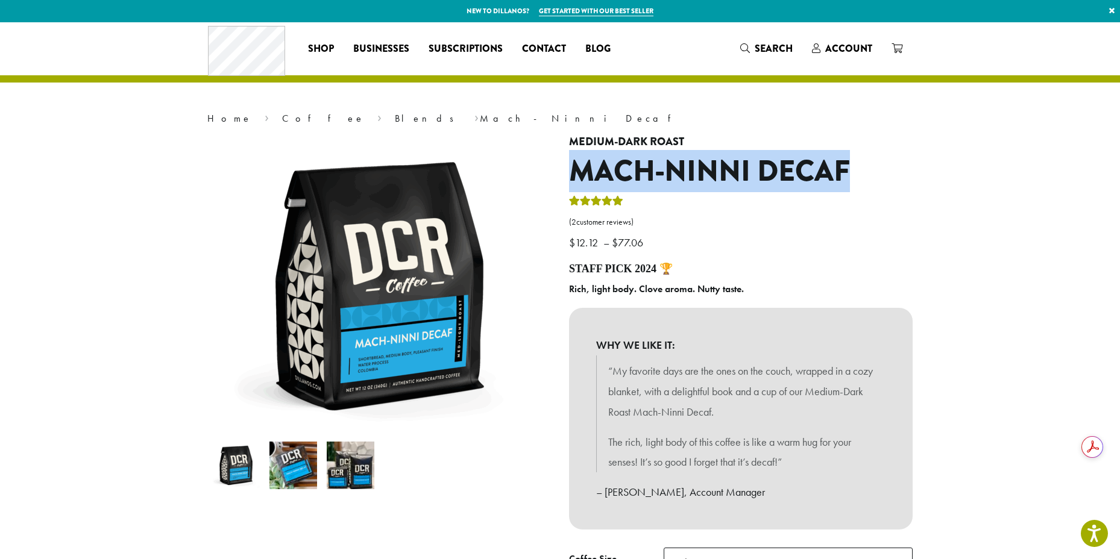
drag, startPoint x: 581, startPoint y: 172, endPoint x: 786, endPoint y: 170, distance: 204.3
click at [786, 170] on h1 "Mach-Ninni Decaf" at bounding box center [740, 171] width 343 height 35
copy h1 "Mach-Ninni Decaf"
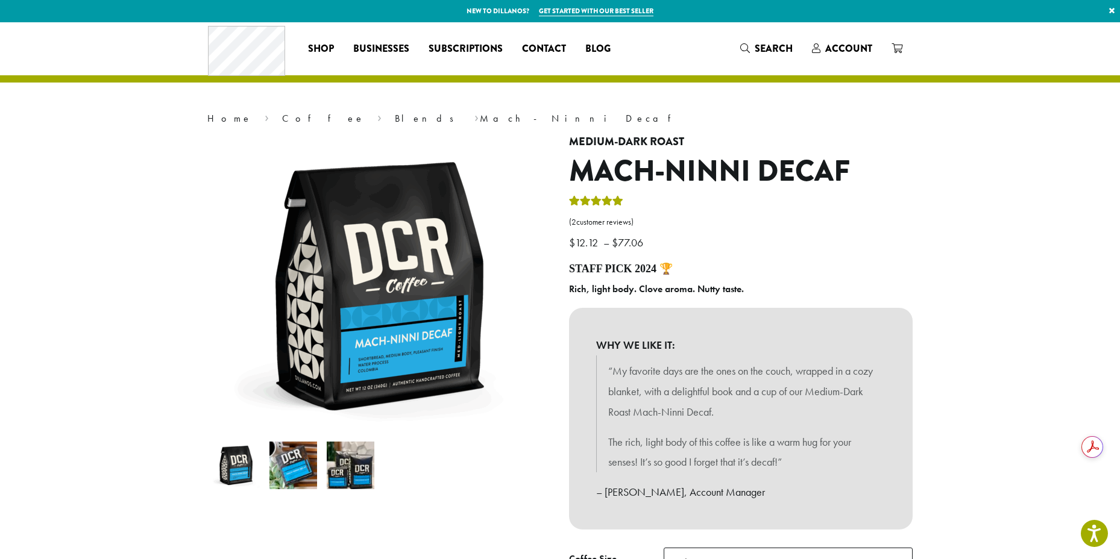
click at [581, 288] on b "Rich, light body. Clove aroma. Nutty taste." at bounding box center [656, 289] width 175 height 13
drag, startPoint x: 597, startPoint y: 289, endPoint x: 842, endPoint y: 287, distance: 245.8
click at [748, 287] on p "Rich, light body. Clove aroma. Nutty taste." at bounding box center [740, 289] width 343 height 18
copy div "Rich, light body. Clove aroma. Nutty taste."
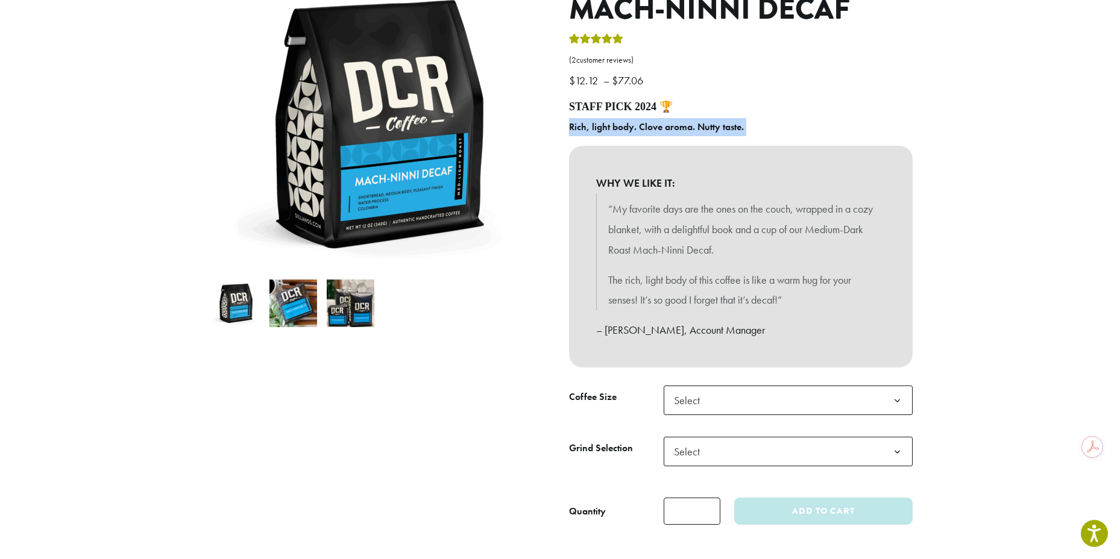
scroll to position [167, 0]
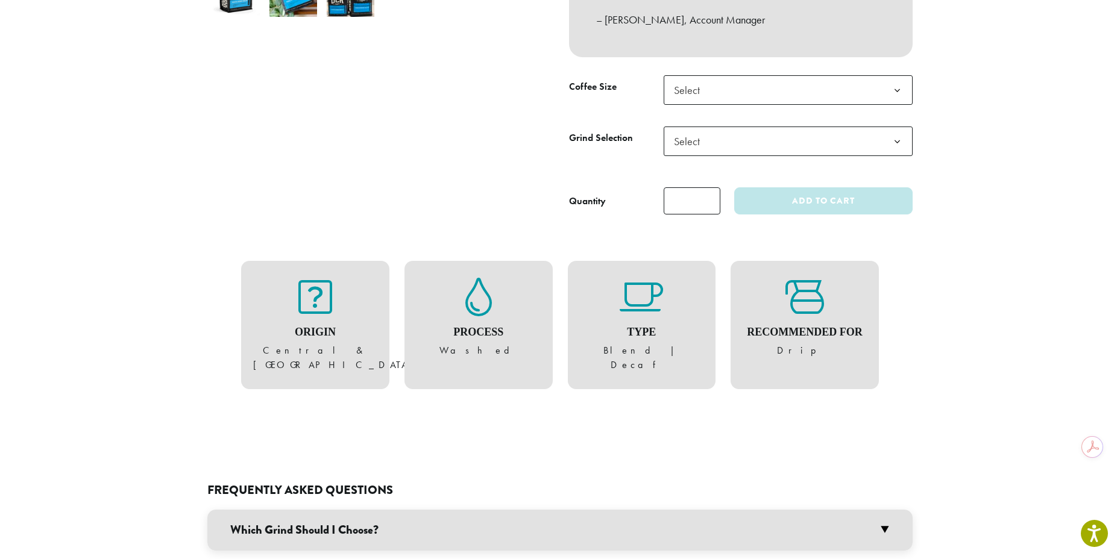
scroll to position [477, 0]
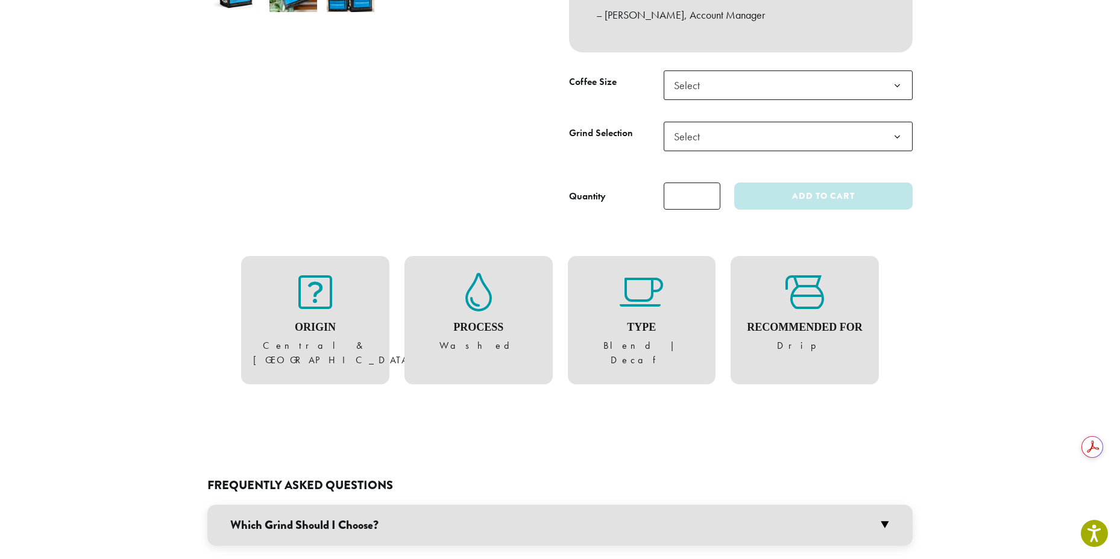
click at [1013, 132] on section "**********" at bounding box center [560, 346] width 1120 height 1603
click at [271, 344] on figure "Origin Central & South Americas" at bounding box center [315, 320] width 124 height 95
drag, startPoint x: 271, startPoint y: 344, endPoint x: 351, endPoint y: 346, distance: 79.6
click at [351, 346] on figure "Origin Central & South Americas" at bounding box center [315, 320] width 124 height 95
copy figure "Central & South Americas"
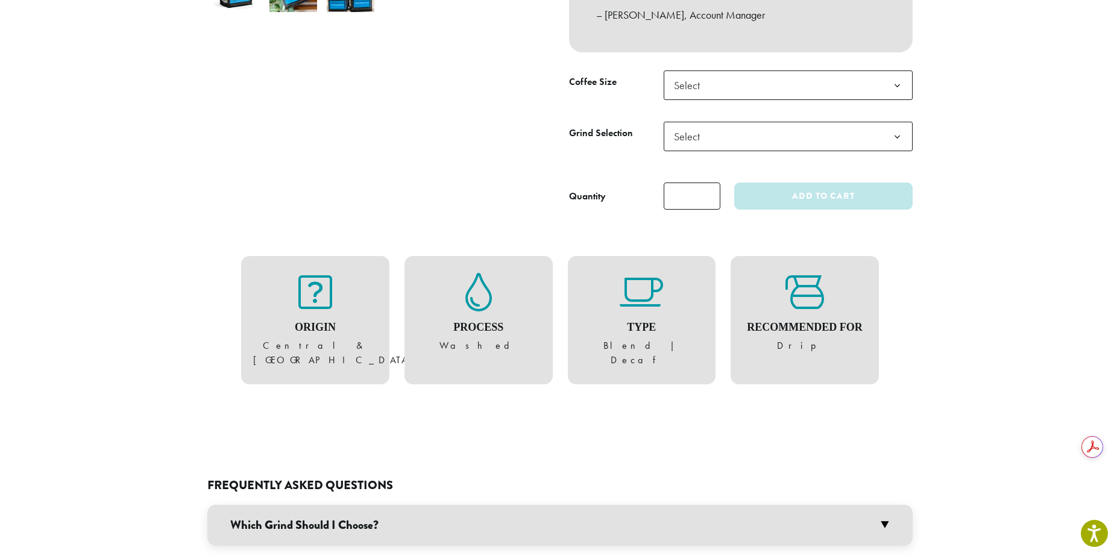
click at [941, 342] on section "**********" at bounding box center [560, 346] width 1120 height 1603
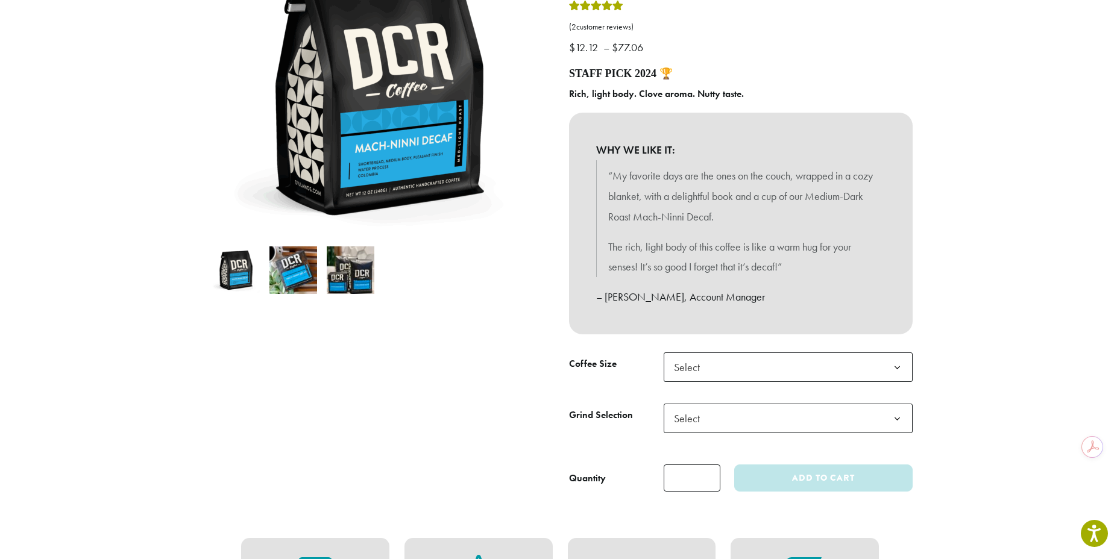
scroll to position [172, 0]
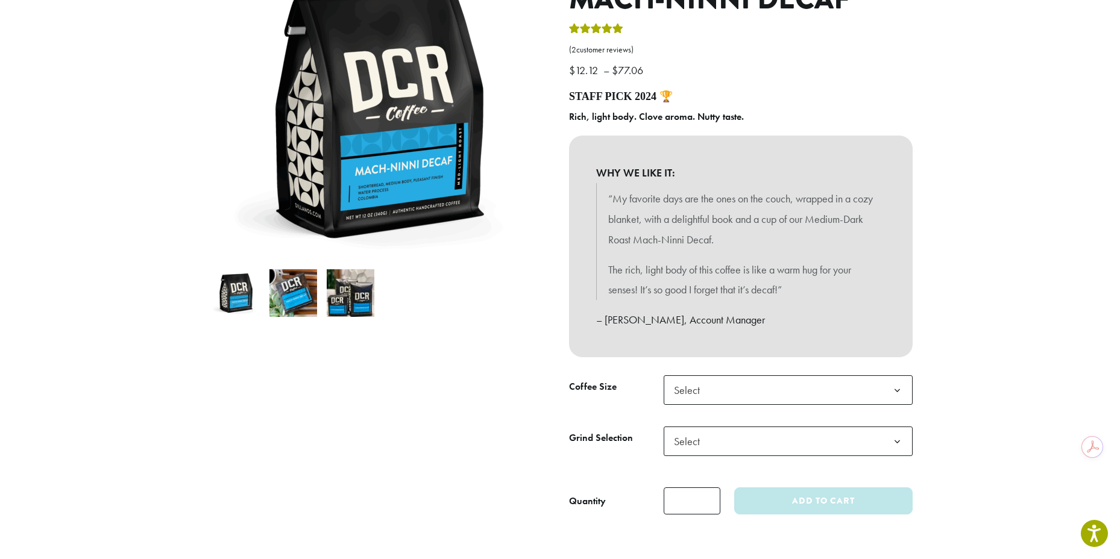
click at [579, 119] on b "Rich, light body. Clove aroma. Nutty taste." at bounding box center [656, 116] width 175 height 13
drag, startPoint x: 579, startPoint y: 119, endPoint x: 758, endPoint y: 120, distance: 179.0
click at [758, 120] on p "Rich, light body. Clove aroma. Nutty taste." at bounding box center [740, 117] width 343 height 18
copy div "Rich, light body. Clove aroma. Nutty taste."
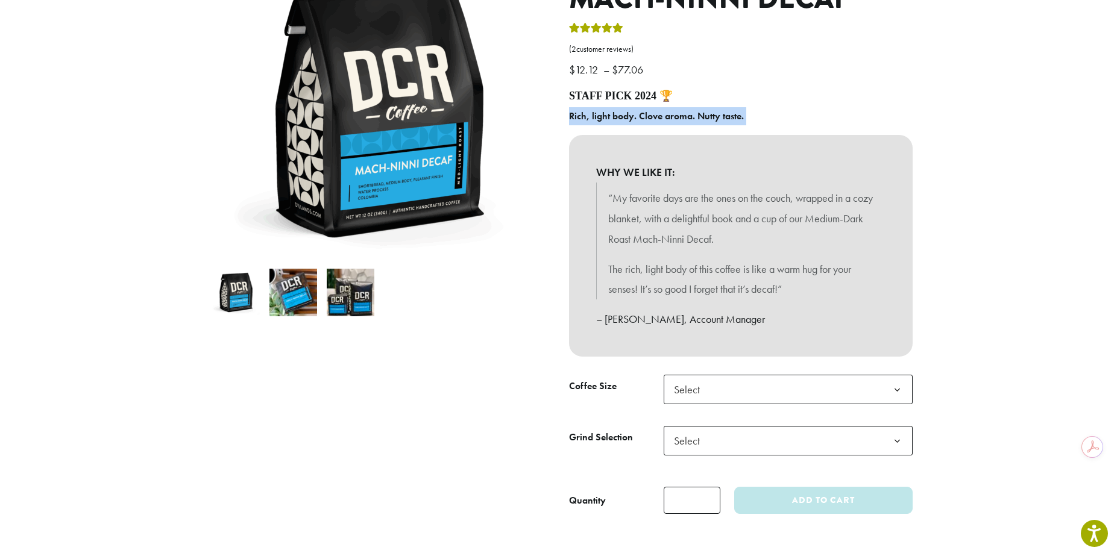
scroll to position [57, 0]
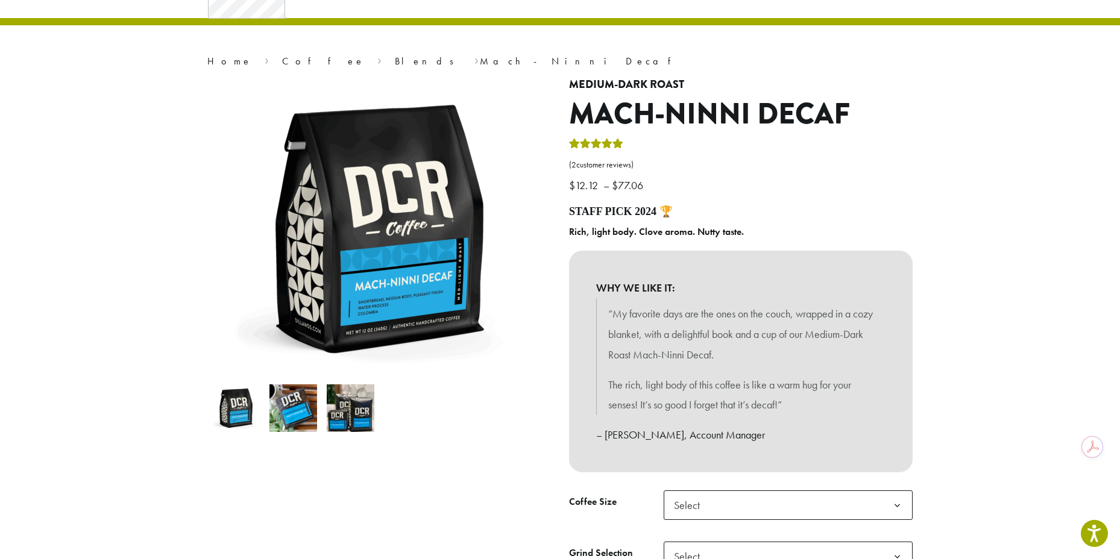
click at [591, 111] on h1 "Mach-Ninni Decaf" at bounding box center [740, 114] width 343 height 35
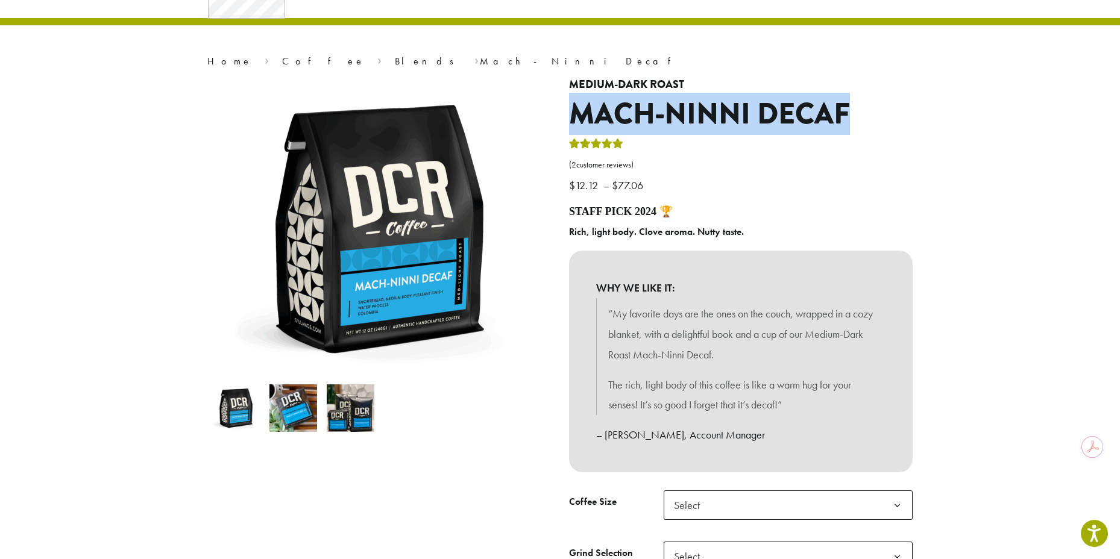
drag, startPoint x: 591, startPoint y: 111, endPoint x: 779, endPoint y: 114, distance: 188.0
click at [775, 111] on h1 "Mach-Ninni Decaf" at bounding box center [740, 114] width 343 height 35
copy h1 "Mach-Ninni Decaf"
